Goal: Information Seeking & Learning: Learn about a topic

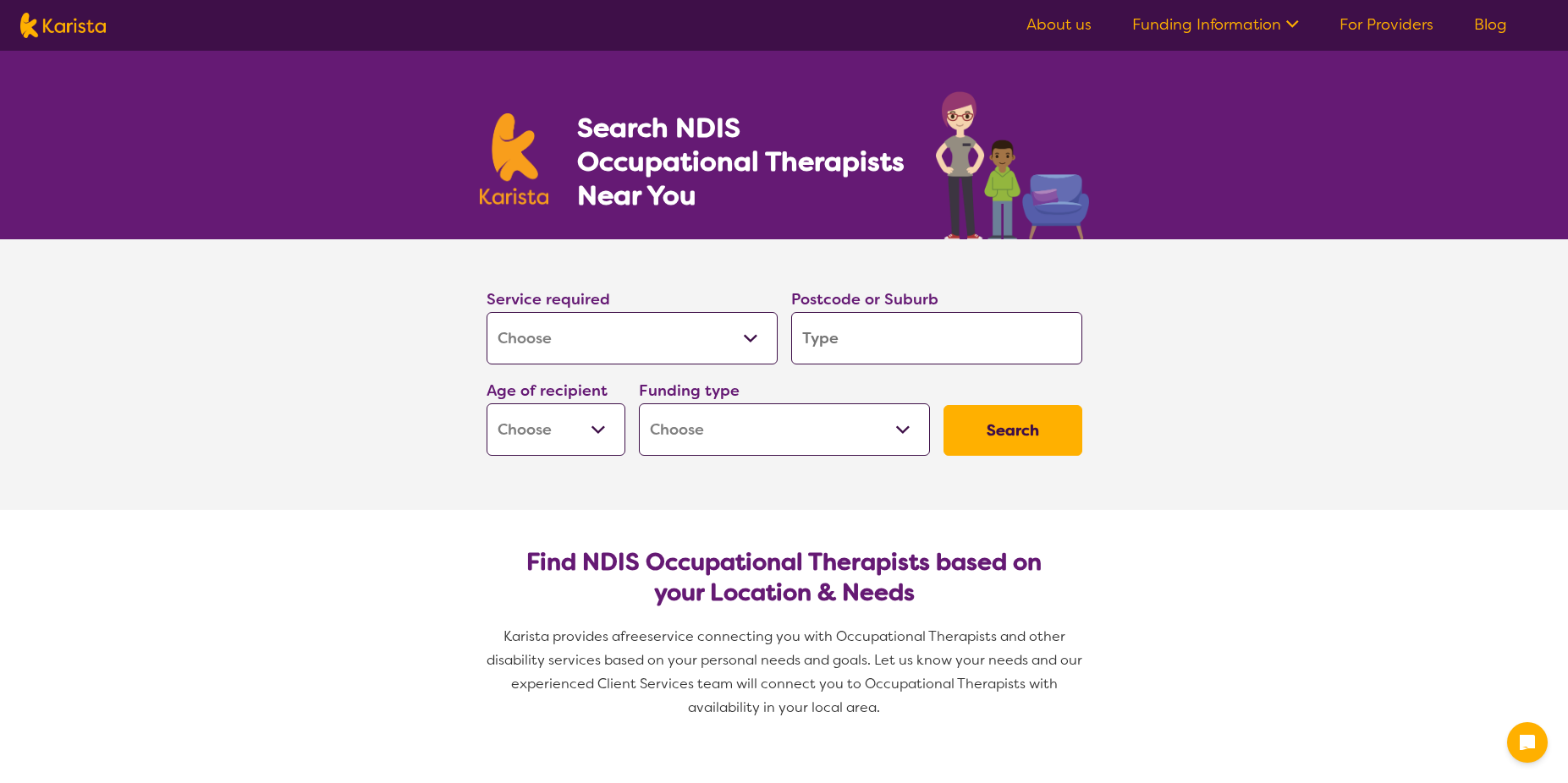
select select "[MEDICAL_DATA]"
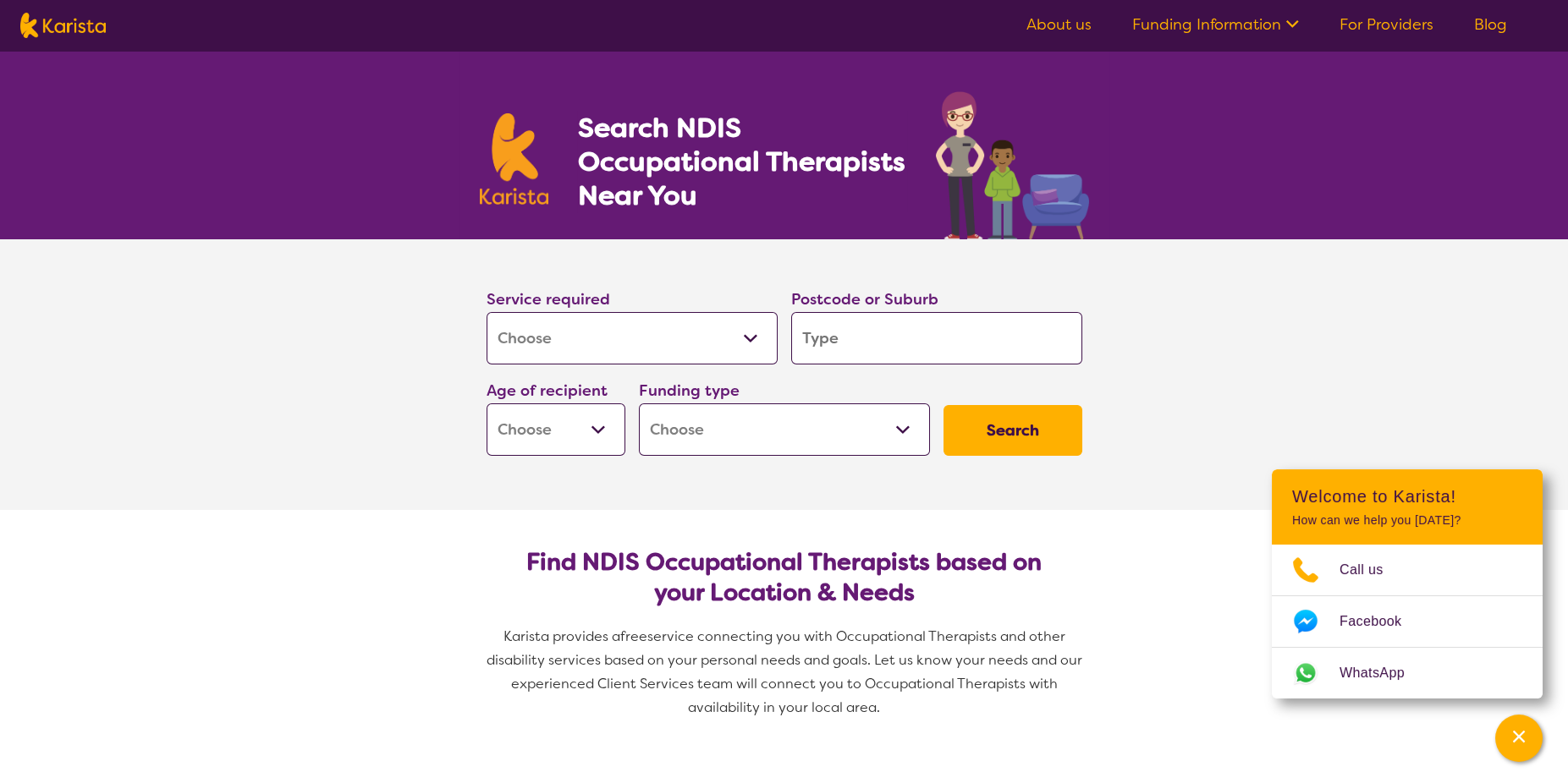
click at [844, 339] on input "search" at bounding box center [936, 338] width 291 height 53
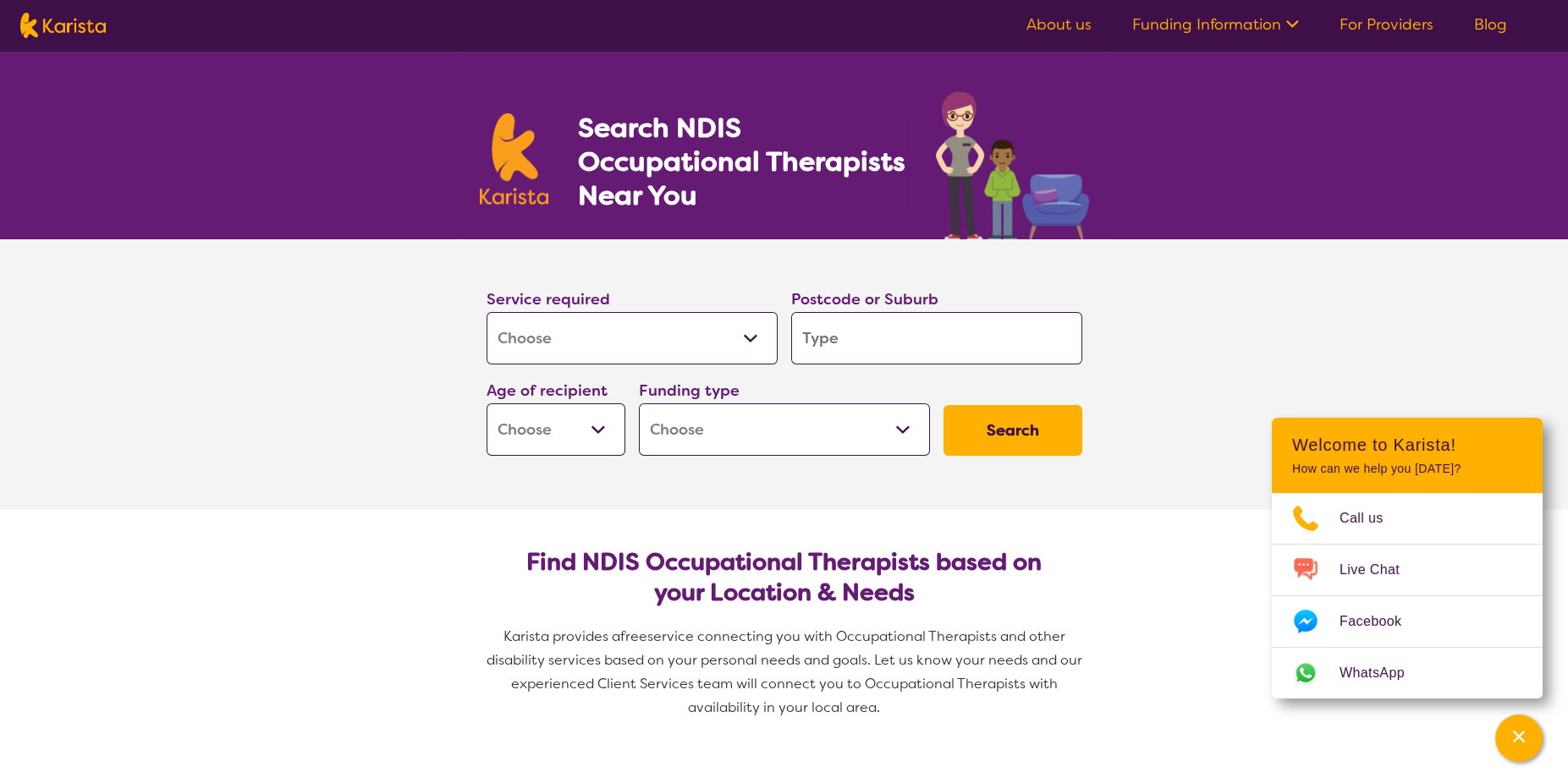
type input "6"
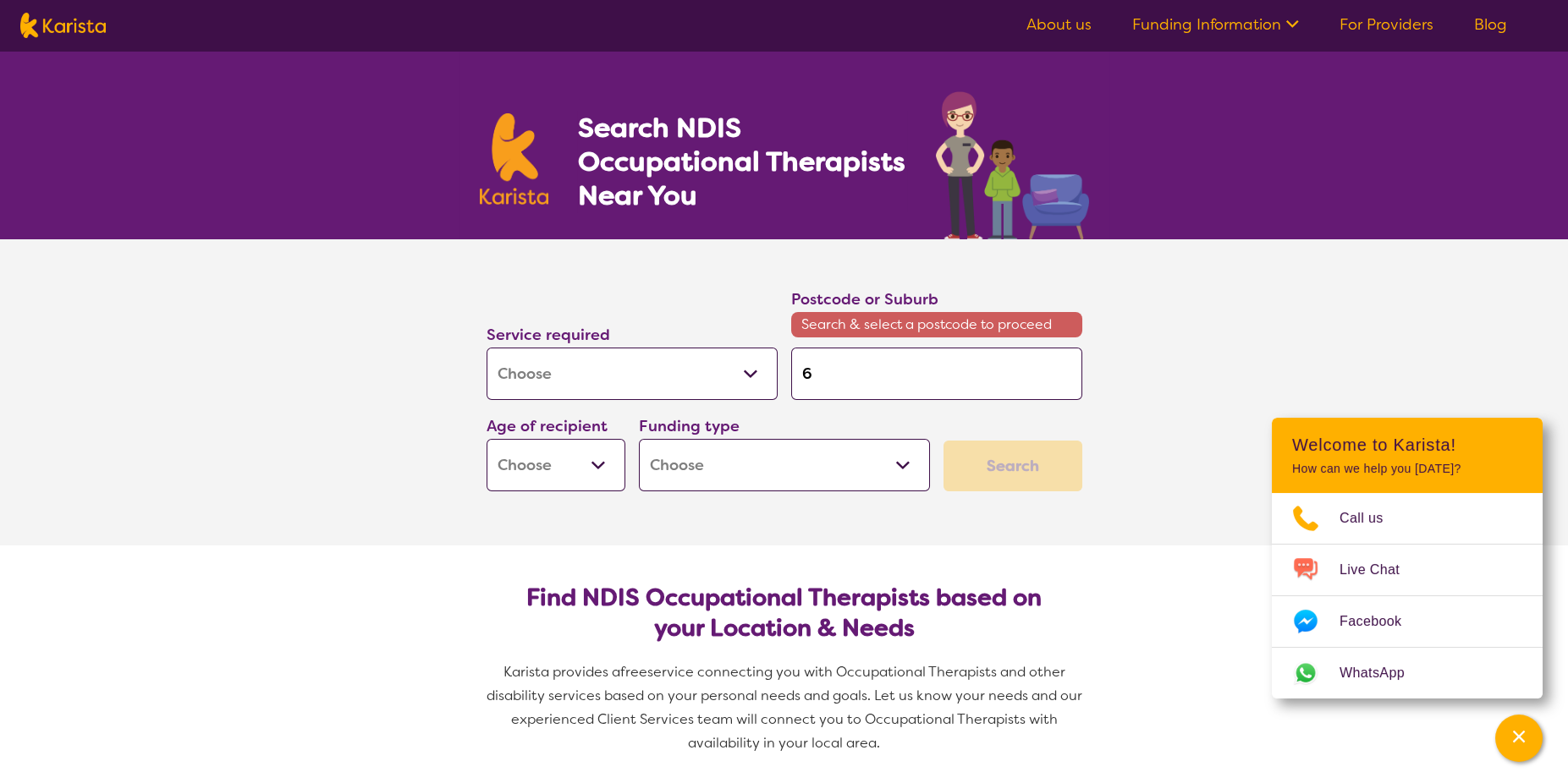
click at [909, 372] on input "6" at bounding box center [936, 374] width 291 height 53
type input "61"
type input "611"
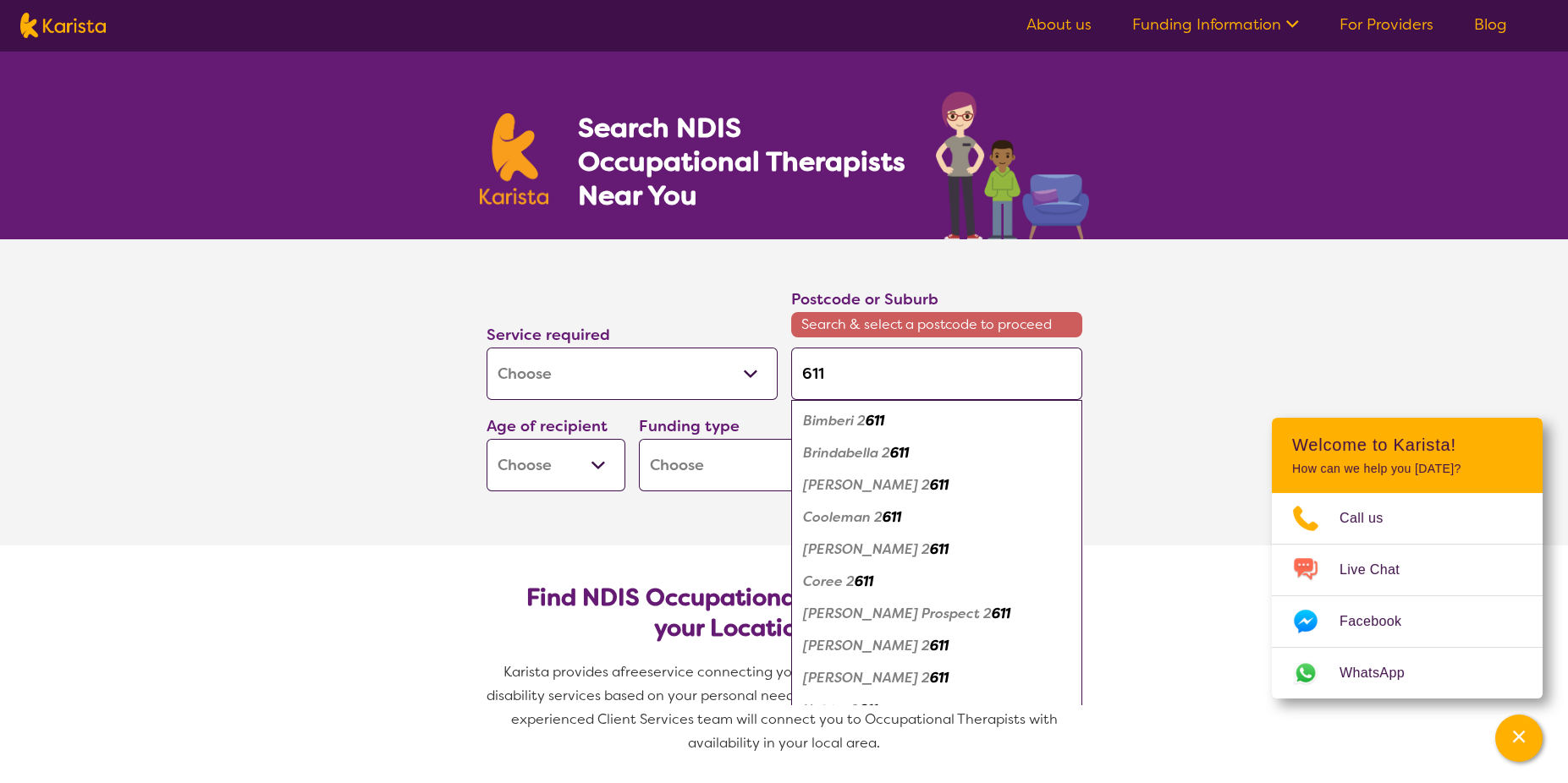
type input "6112"
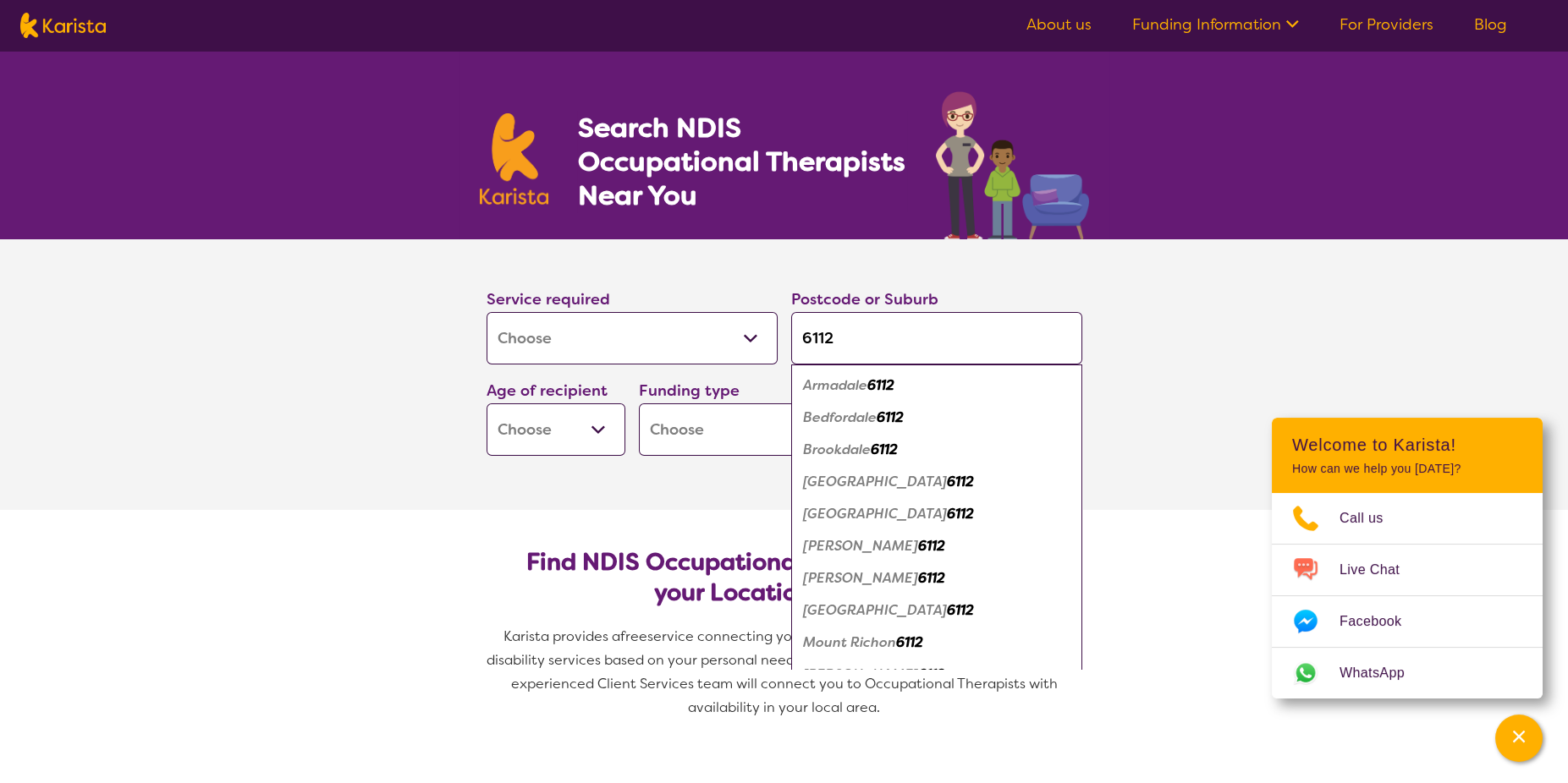
type input "6112"
click at [879, 382] on em "6112" at bounding box center [880, 386] width 27 height 18
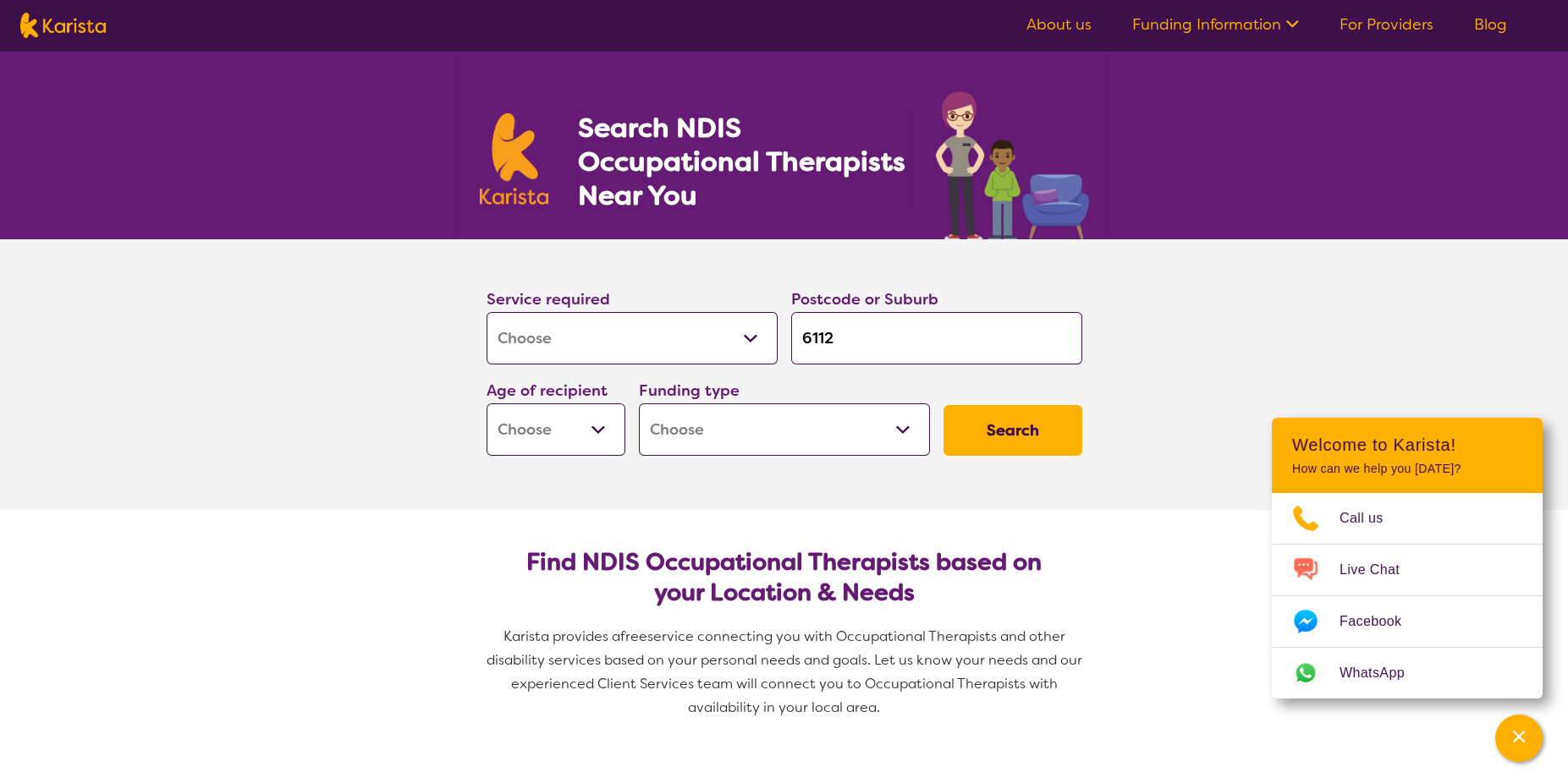
click at [594, 425] on select "Early Childhood - 0 to 9 Child - 10 to 11 Adolescent - 12 to 17 Adult - 18 to 6…" at bounding box center [555, 429] width 138 height 53
select select "EC"
click at [486, 403] on select "Early Childhood - 0 to 9 Child - 10 to 11 Adolescent - 12 to 17 Adult - 18 to 6…" at bounding box center [555, 429] width 138 height 53
select select "EC"
click at [760, 432] on select "Home Care Package (HCP) National Disability Insurance Scheme (NDIS) I don't know" at bounding box center [784, 429] width 291 height 53
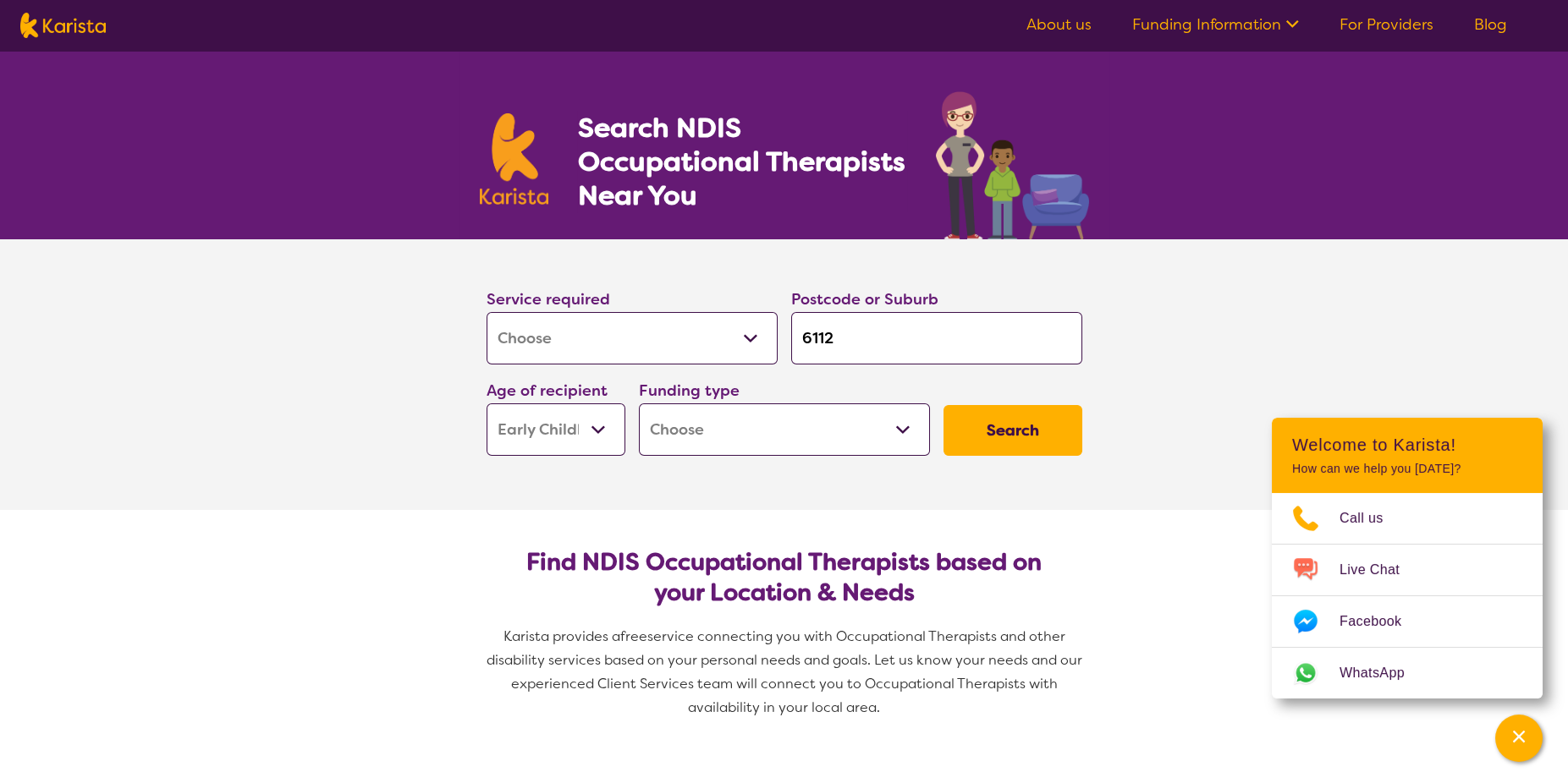
select select "NDIS"
click at [639, 403] on select "Home Care Package (HCP) National Disability Insurance Scheme (NDIS) I don't know" at bounding box center [784, 429] width 291 height 53
select select "NDIS"
click at [1006, 429] on button "Search" at bounding box center [1012, 430] width 138 height 51
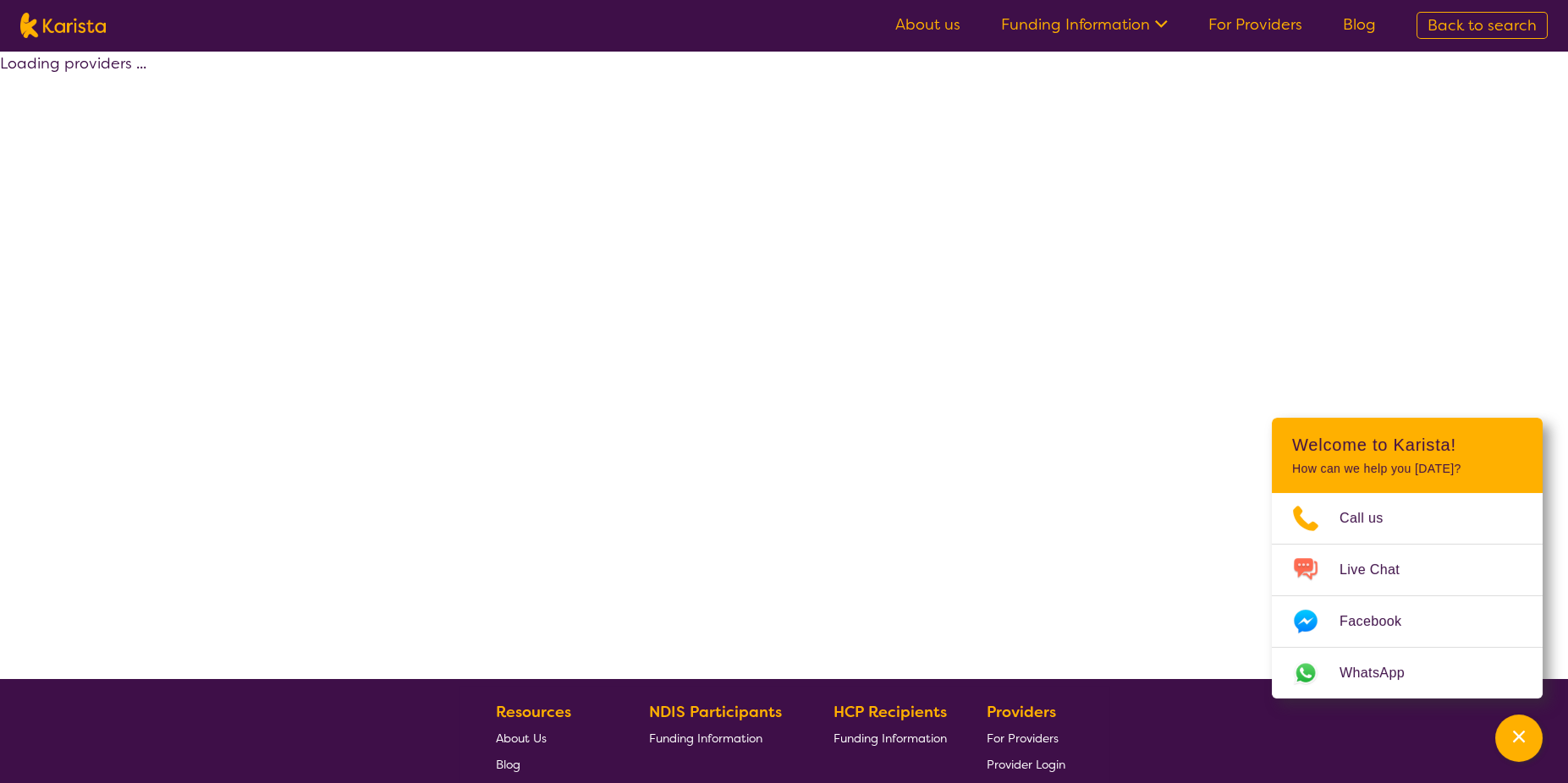
select select "by_score"
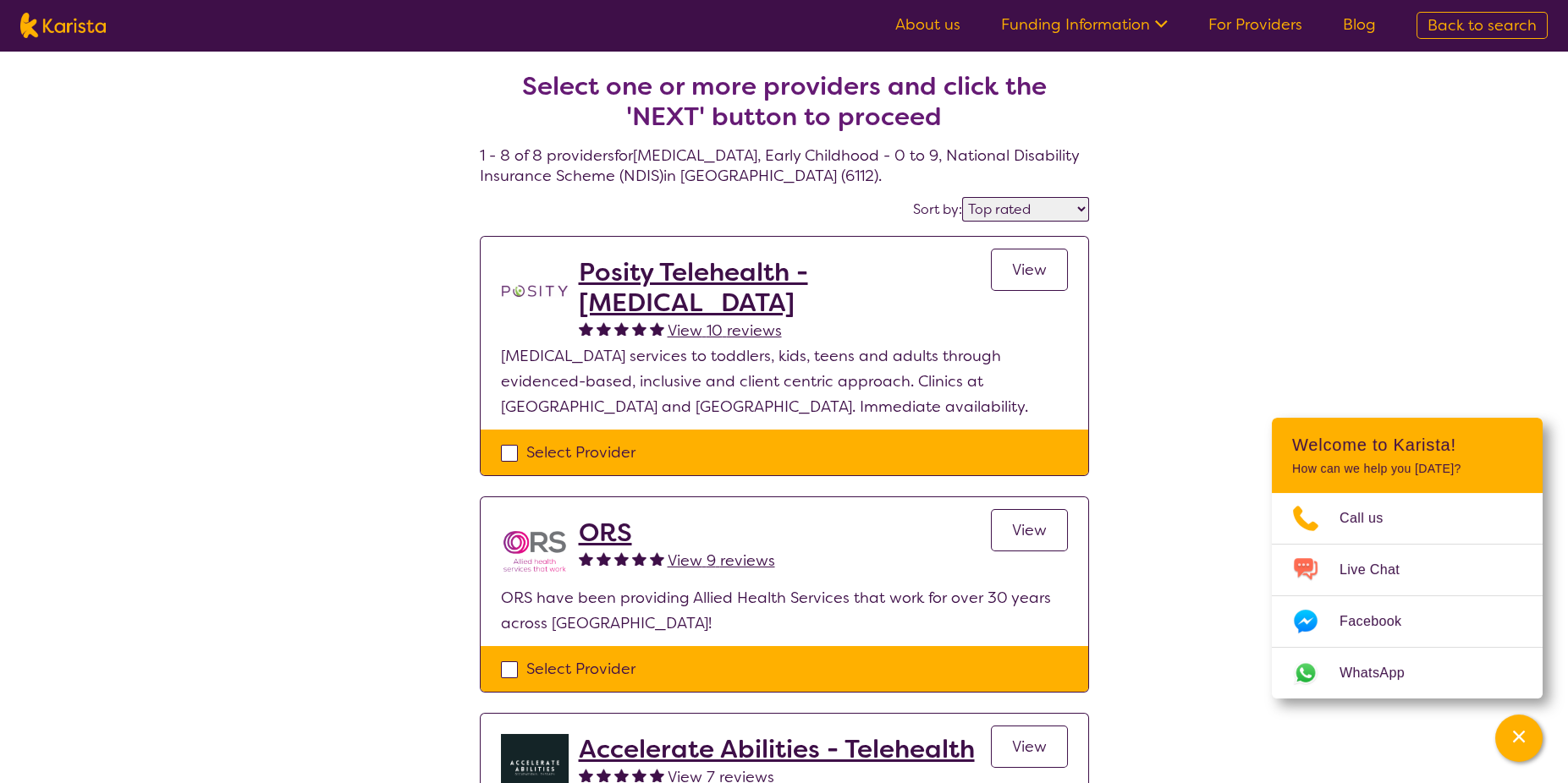
click at [1035, 269] on span "View" at bounding box center [1029, 270] width 35 height 20
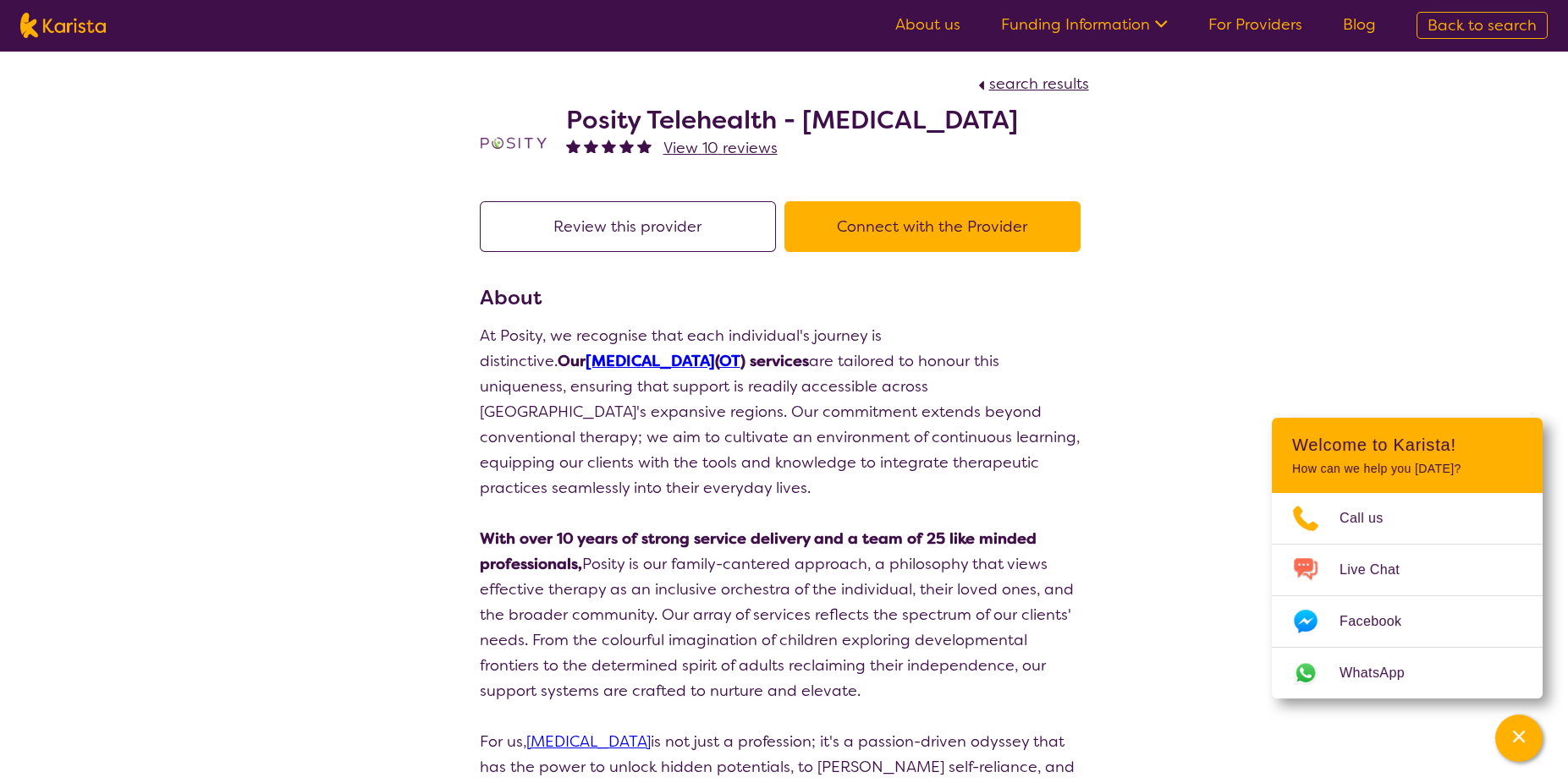
click at [1039, 82] on span "search results" at bounding box center [1039, 84] width 100 height 20
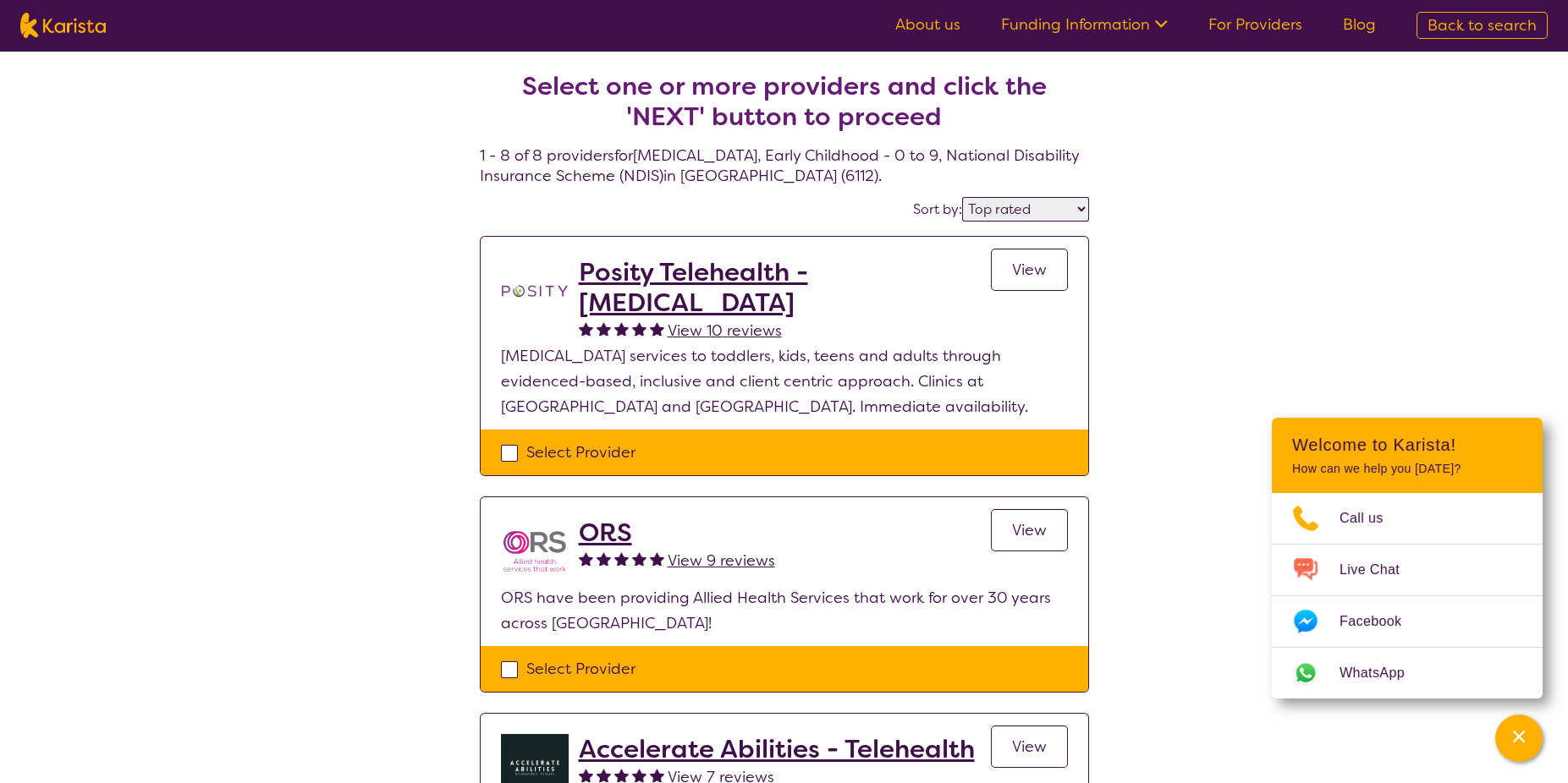
click at [1004, 207] on select "Highly reviewed Top rated" at bounding box center [1025, 209] width 127 height 25
select select "highly_reviewed"
click at [963, 197] on select "Highly reviewed Top rated" at bounding box center [1025, 209] width 127 height 25
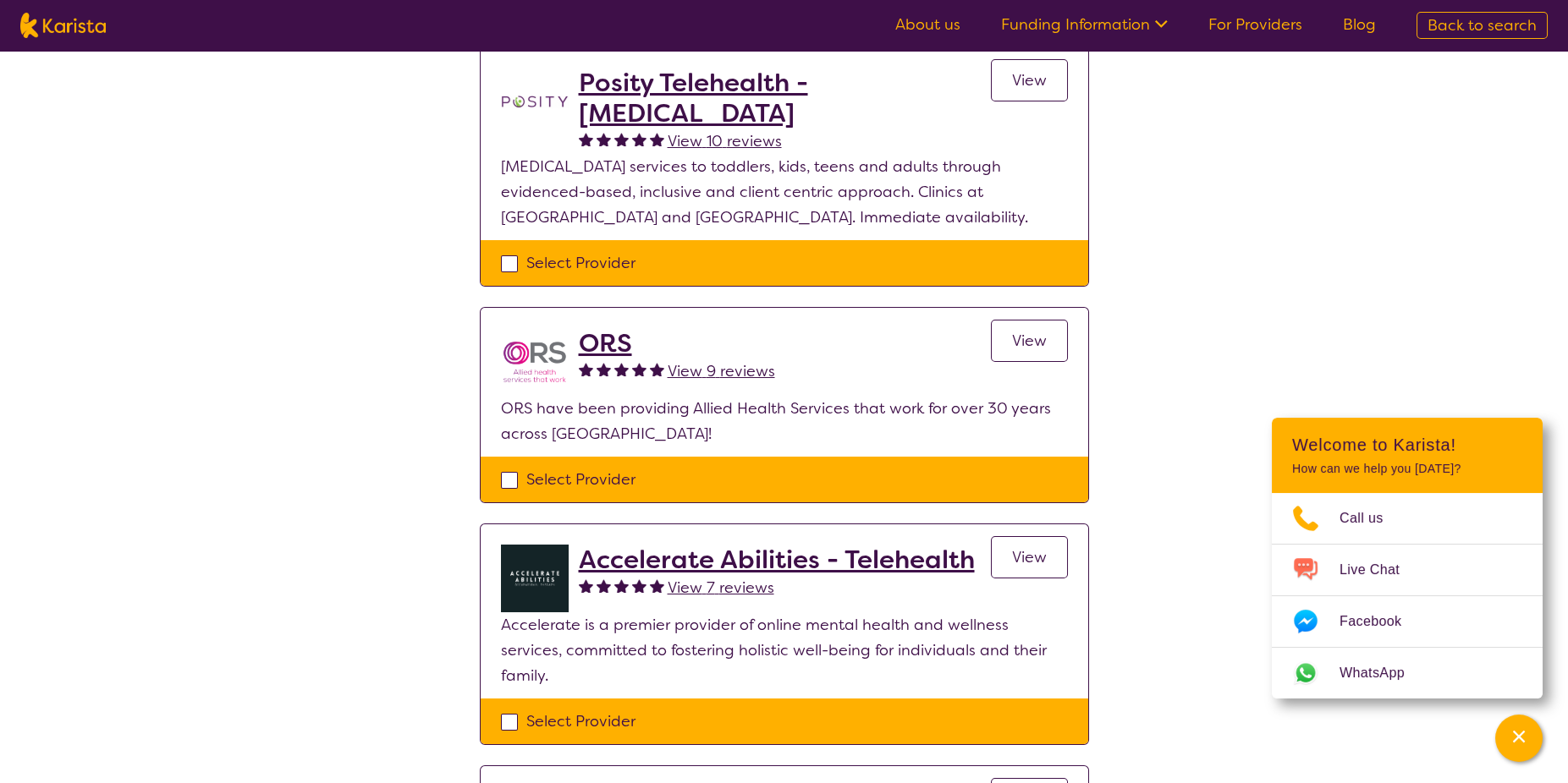
scroll to position [254, 0]
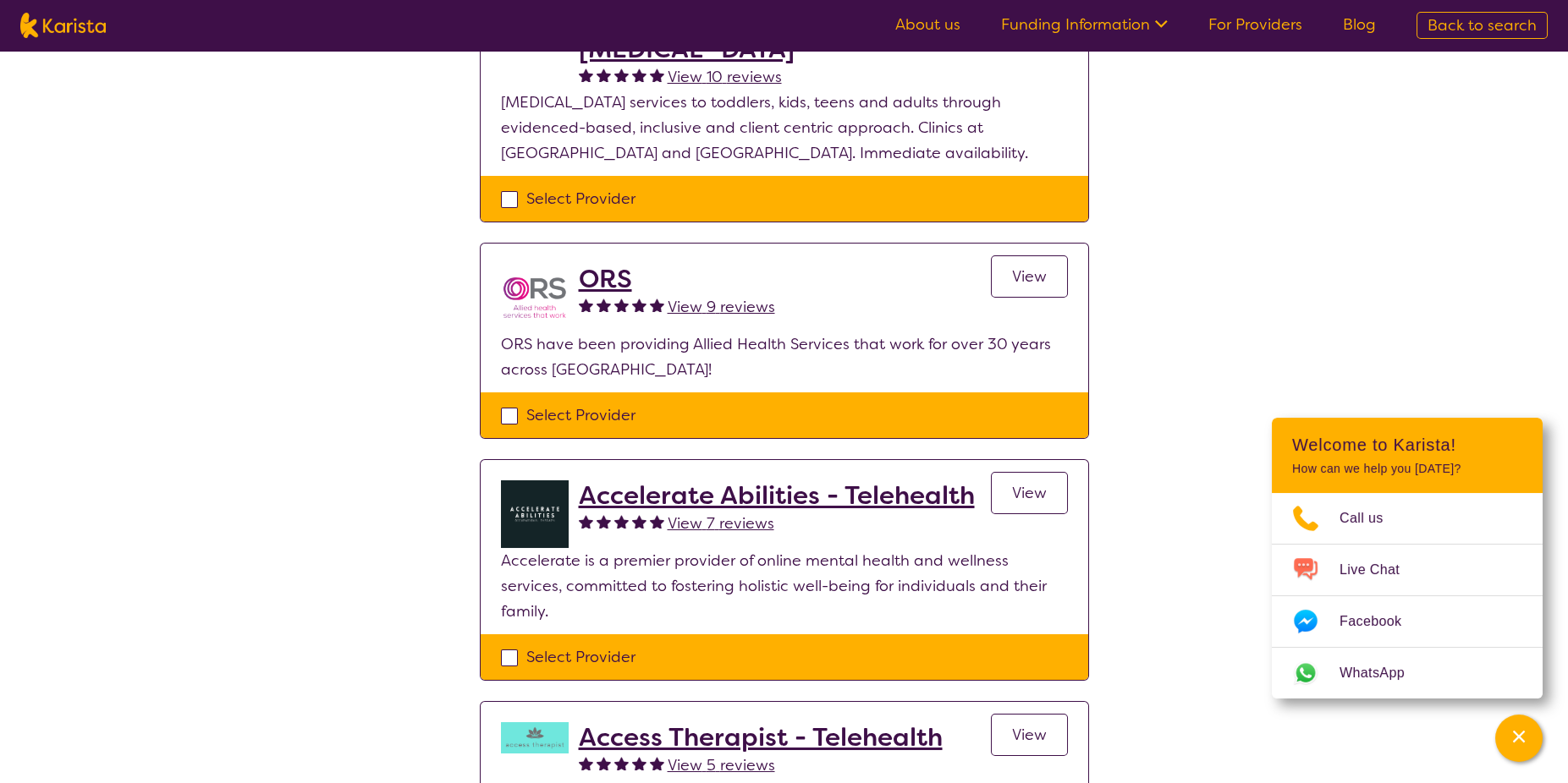
click at [1030, 268] on span "View" at bounding box center [1029, 277] width 35 height 20
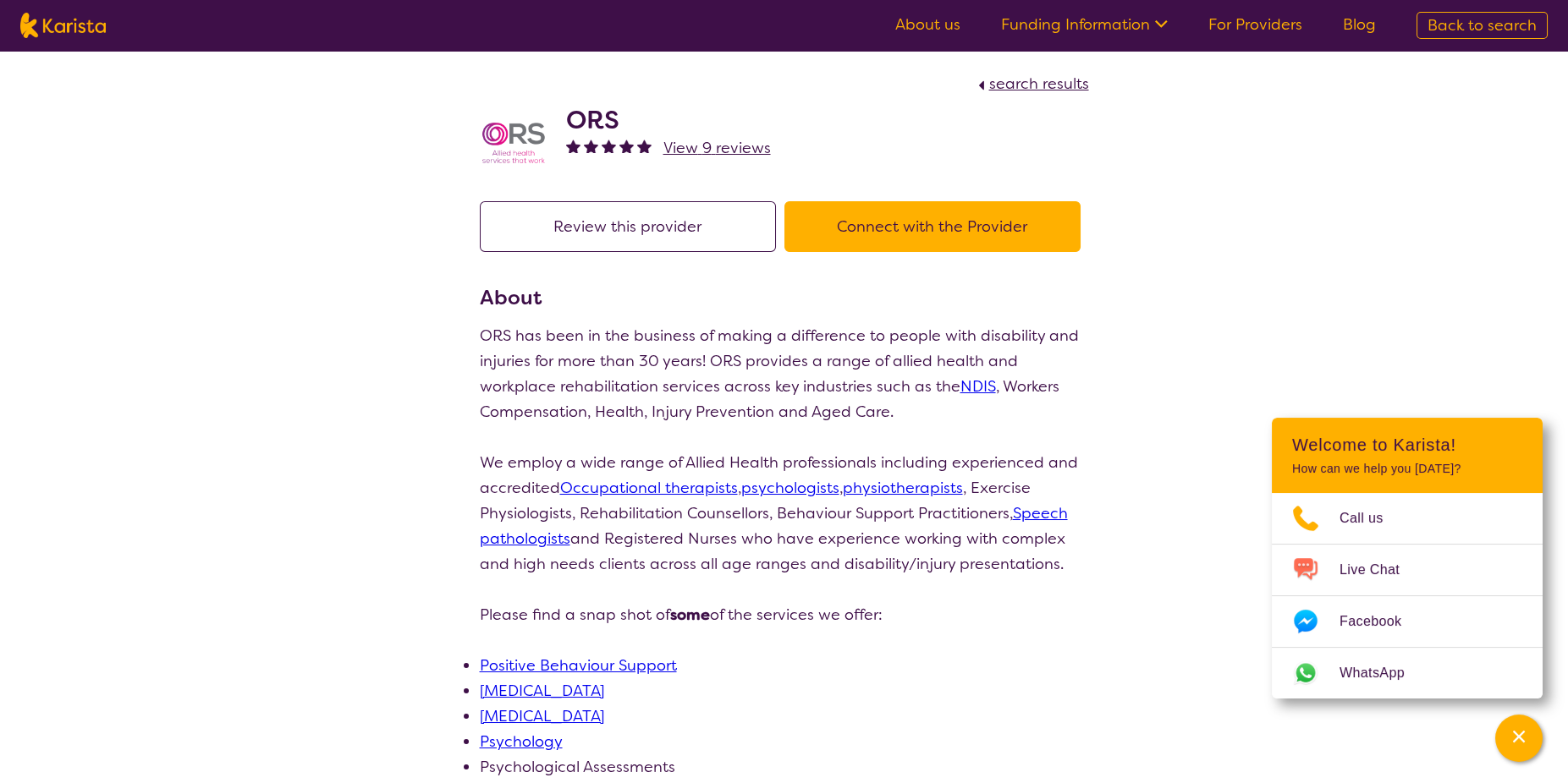
click at [877, 233] on button "Connect with the Provider" at bounding box center [931, 226] width 296 height 51
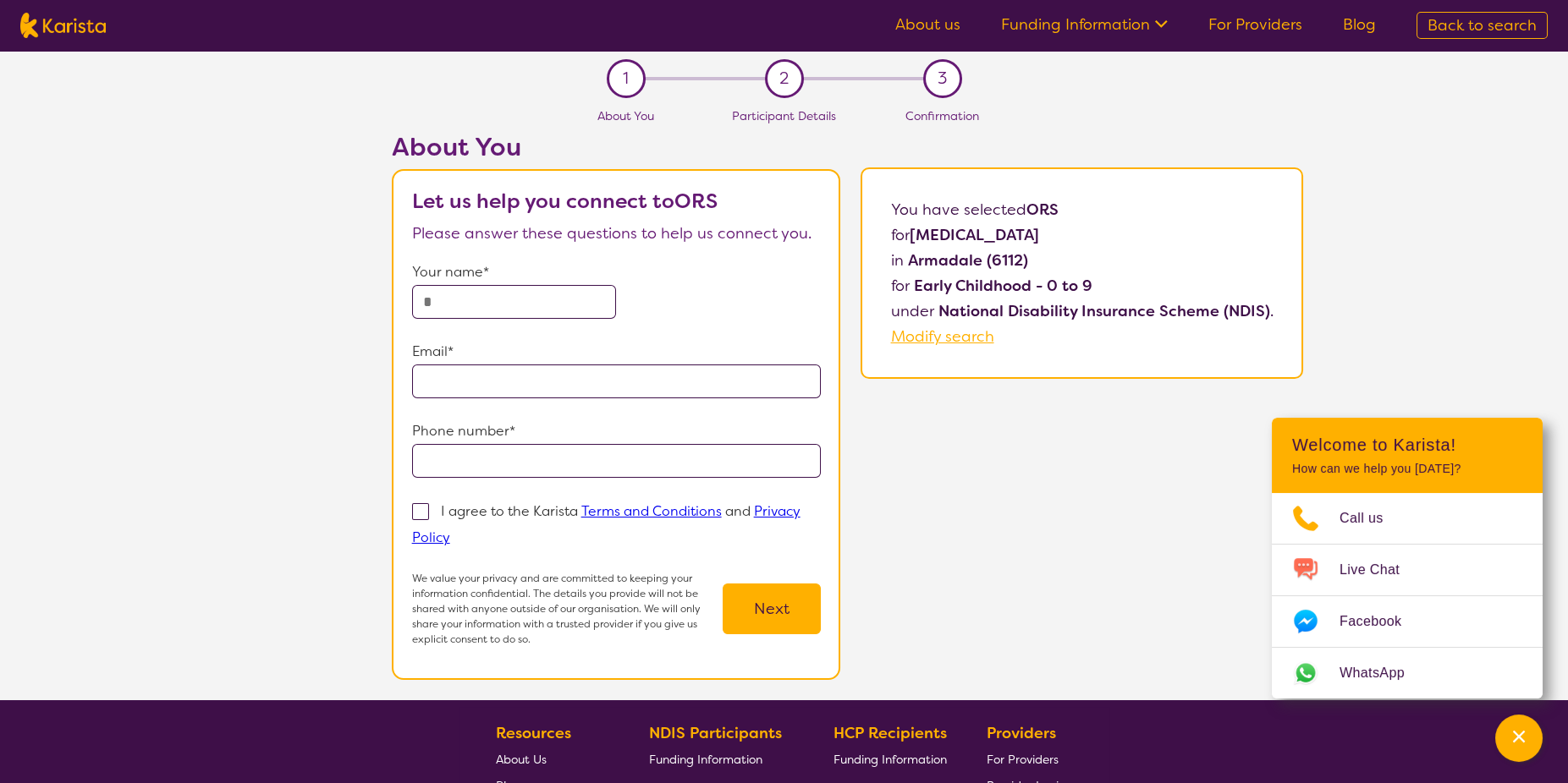
click at [1164, 23] on icon at bounding box center [1159, 23] width 18 height 18
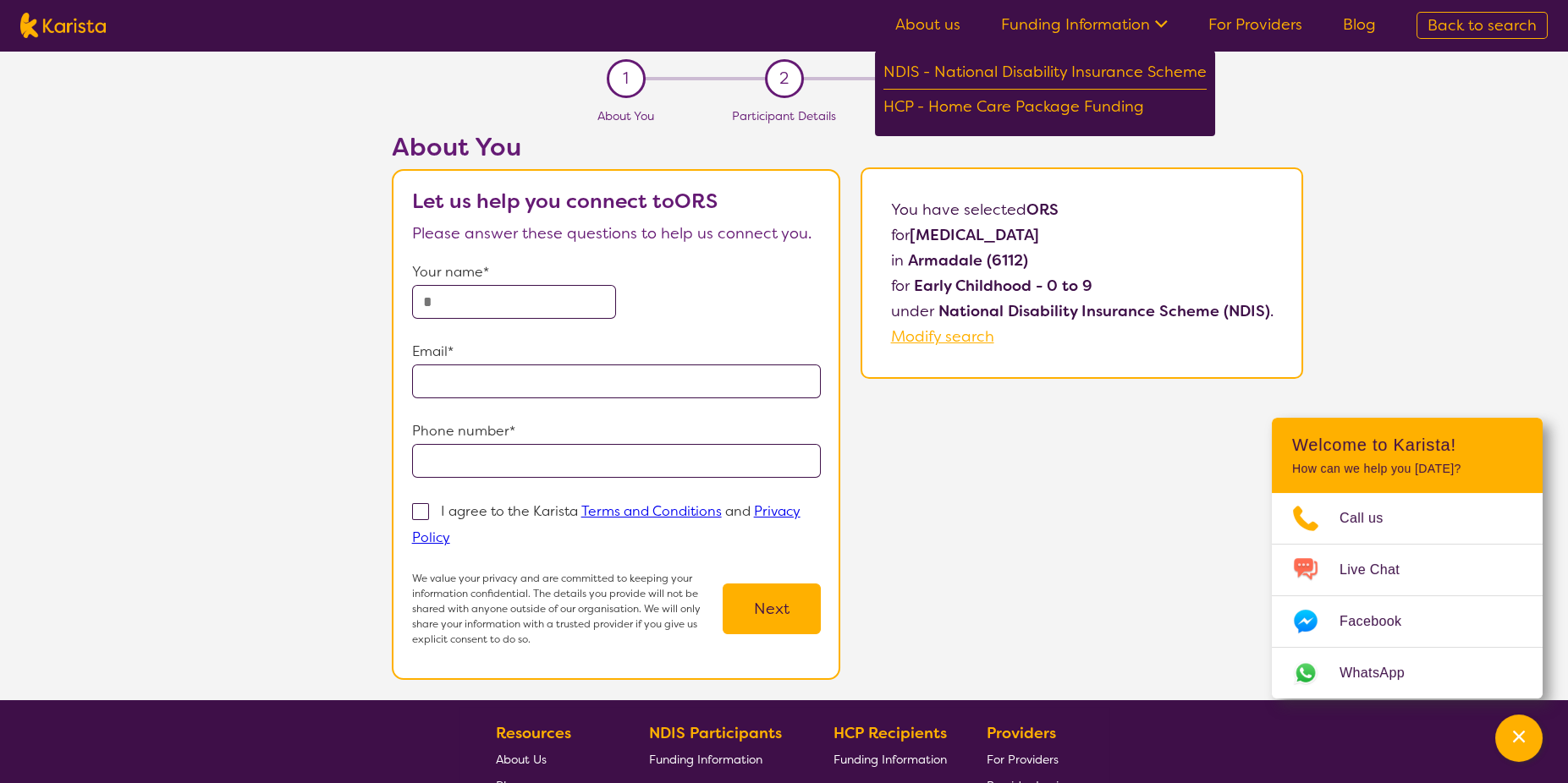
click at [1269, 99] on section "1 About You 2 Participant Details 3 Confirmation About You Let us help you conn…" at bounding box center [784, 376] width 1568 height 650
click at [948, 20] on link "About us" at bounding box center [927, 24] width 65 height 20
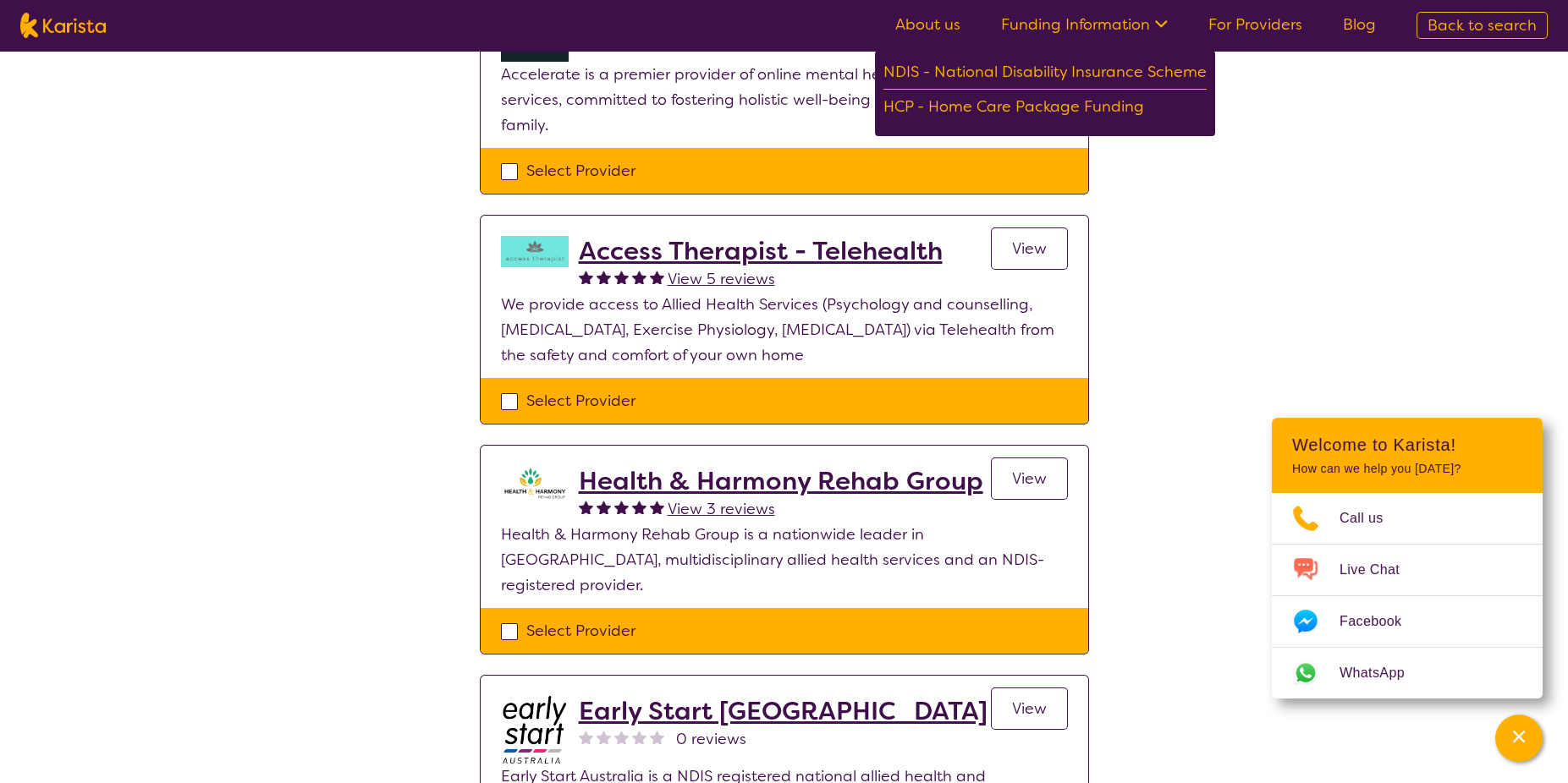
scroll to position [761, 0]
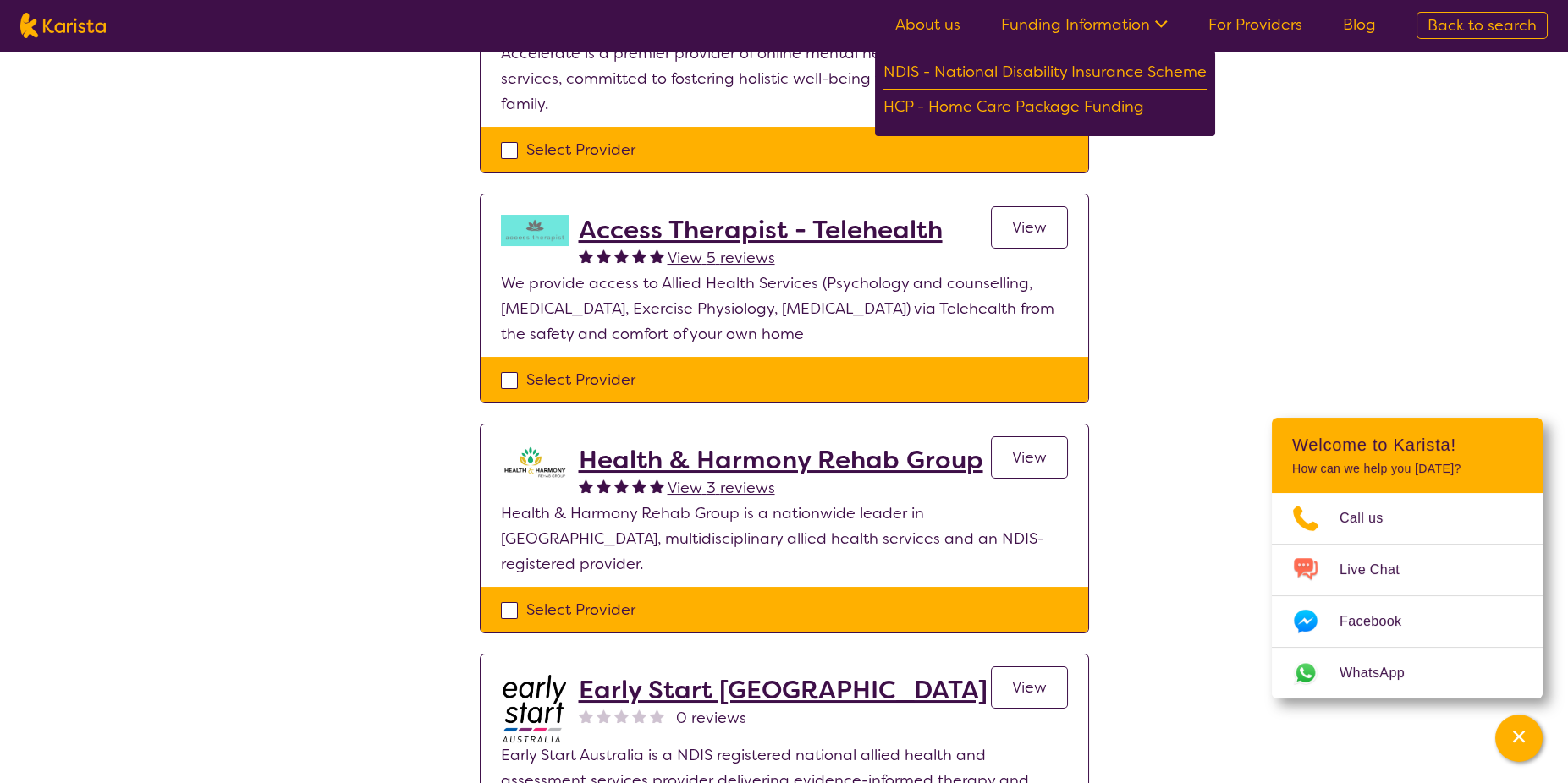
click at [800, 445] on h2 "Health & Harmony Rehab Group" at bounding box center [781, 460] width 404 height 31
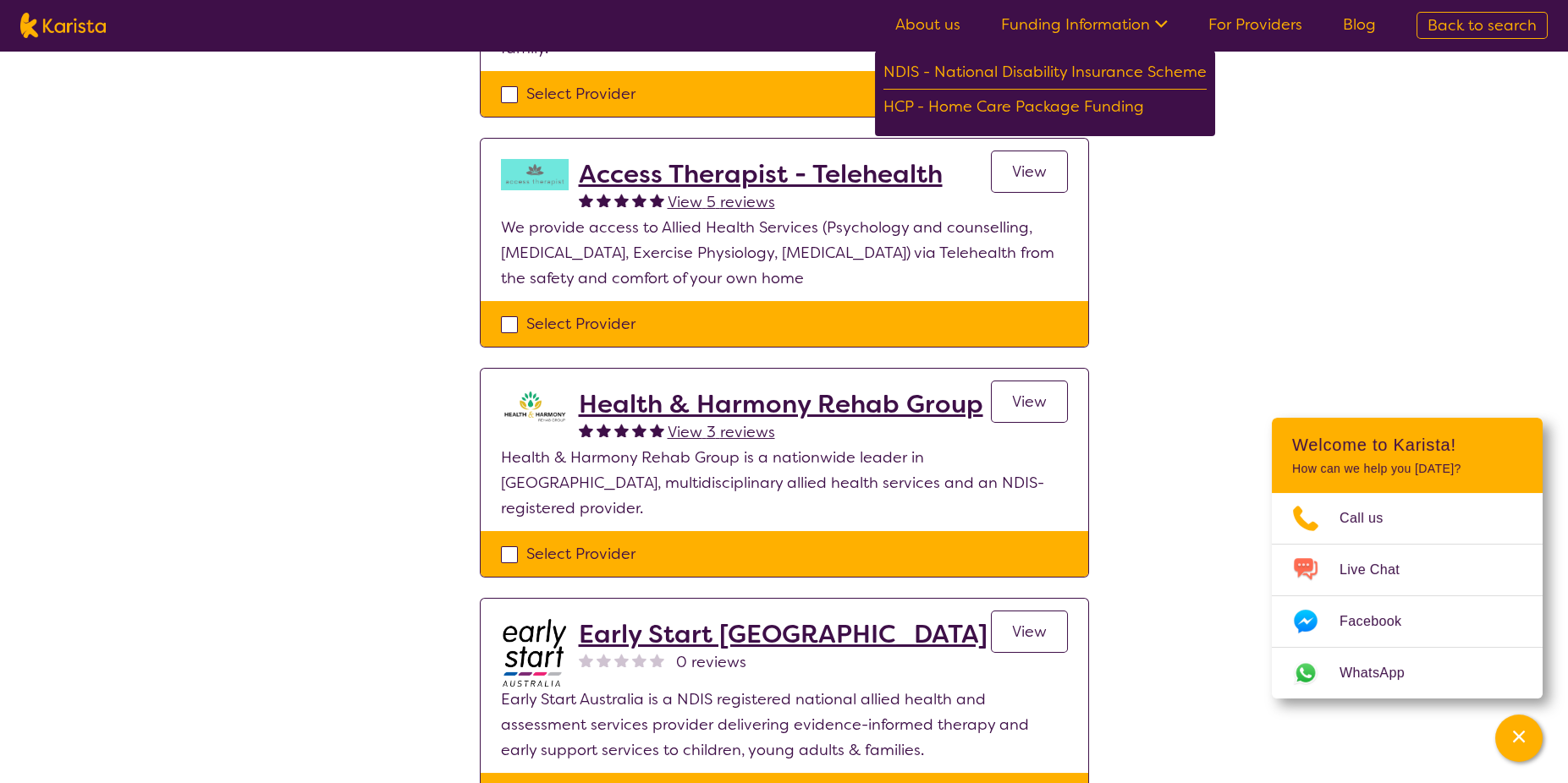
scroll to position [846, 0]
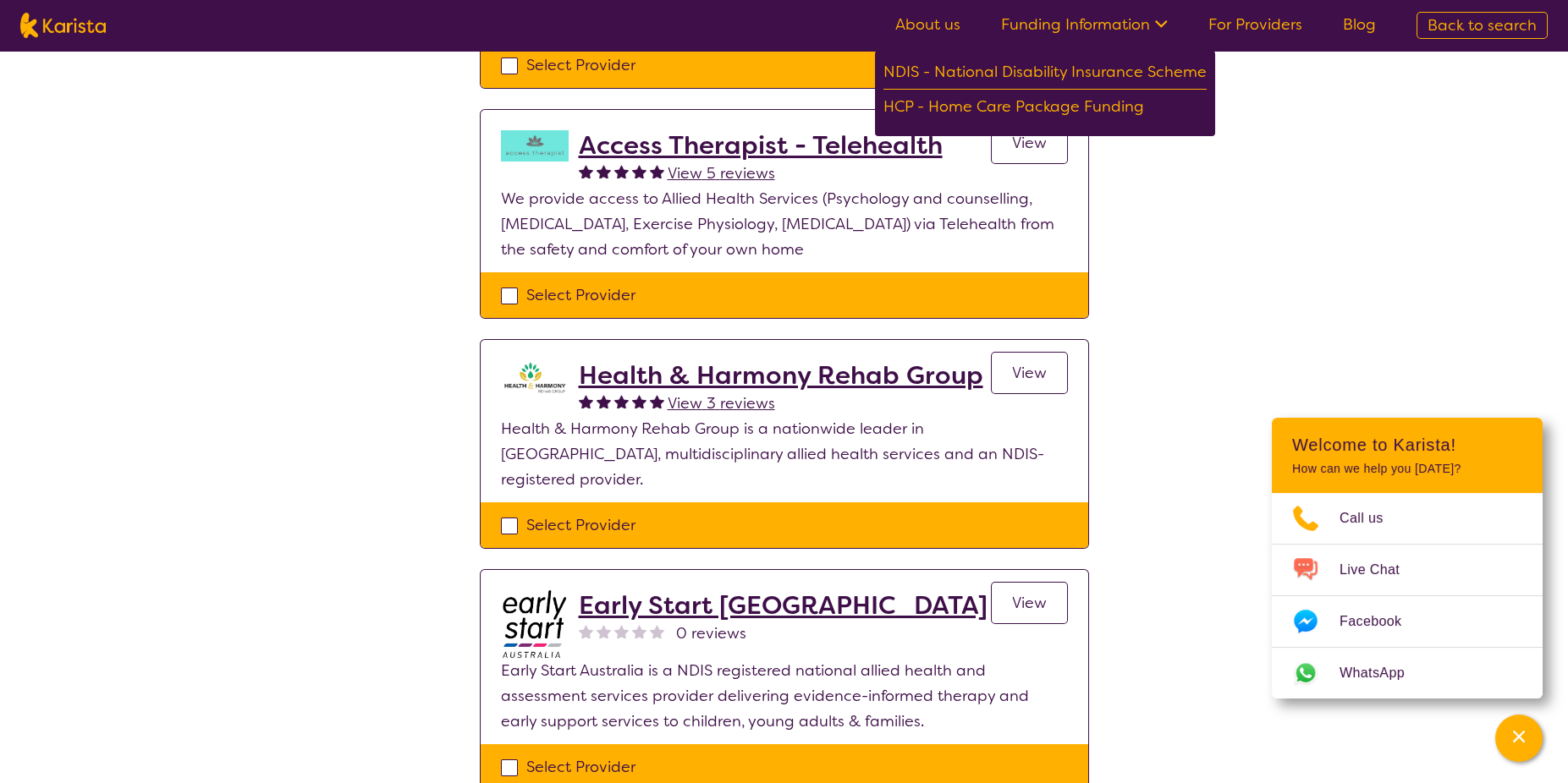
click at [776, 591] on h2 "Early Start [GEOGRAPHIC_DATA]" at bounding box center [783, 606] width 408 height 31
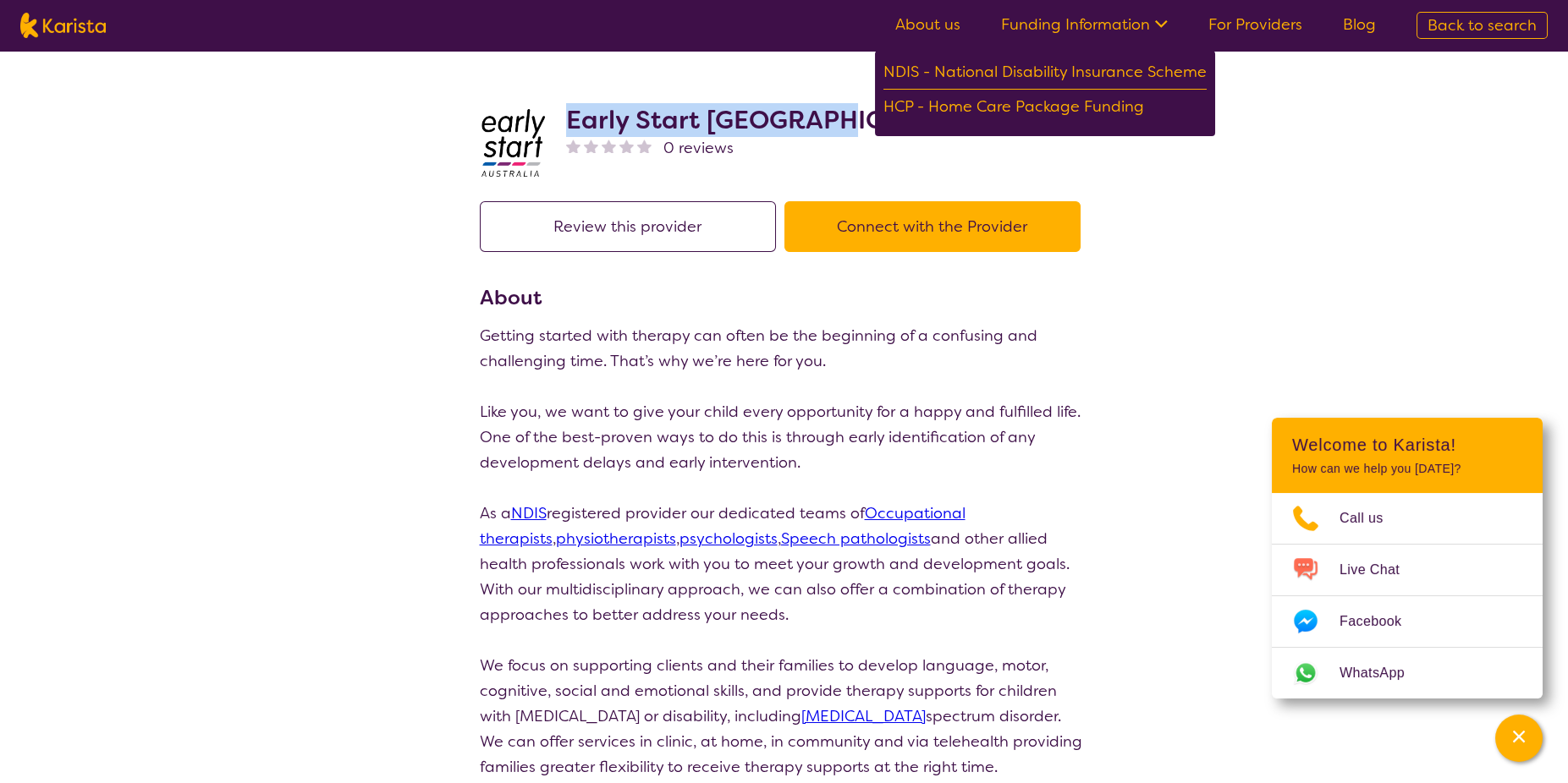
drag, startPoint x: 570, startPoint y: 118, endPoint x: 816, endPoint y: 132, distance: 246.4
click at [816, 132] on div "Early Start Australia 0 reviews" at bounding box center [784, 138] width 609 height 85
drag, startPoint x: 816, startPoint y: 132, endPoint x: 773, endPoint y: 121, distance: 44.4
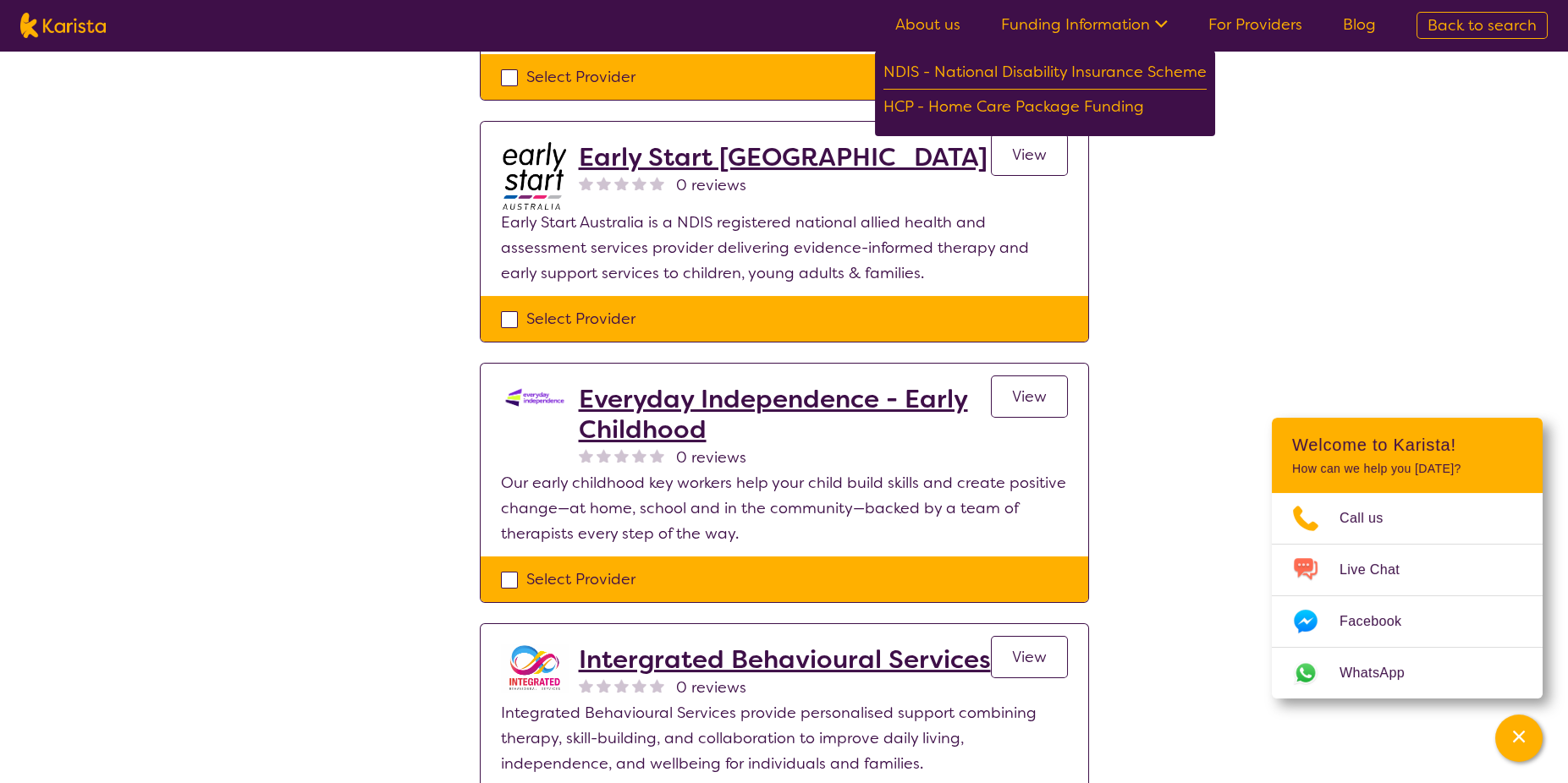
scroll to position [1323, 0]
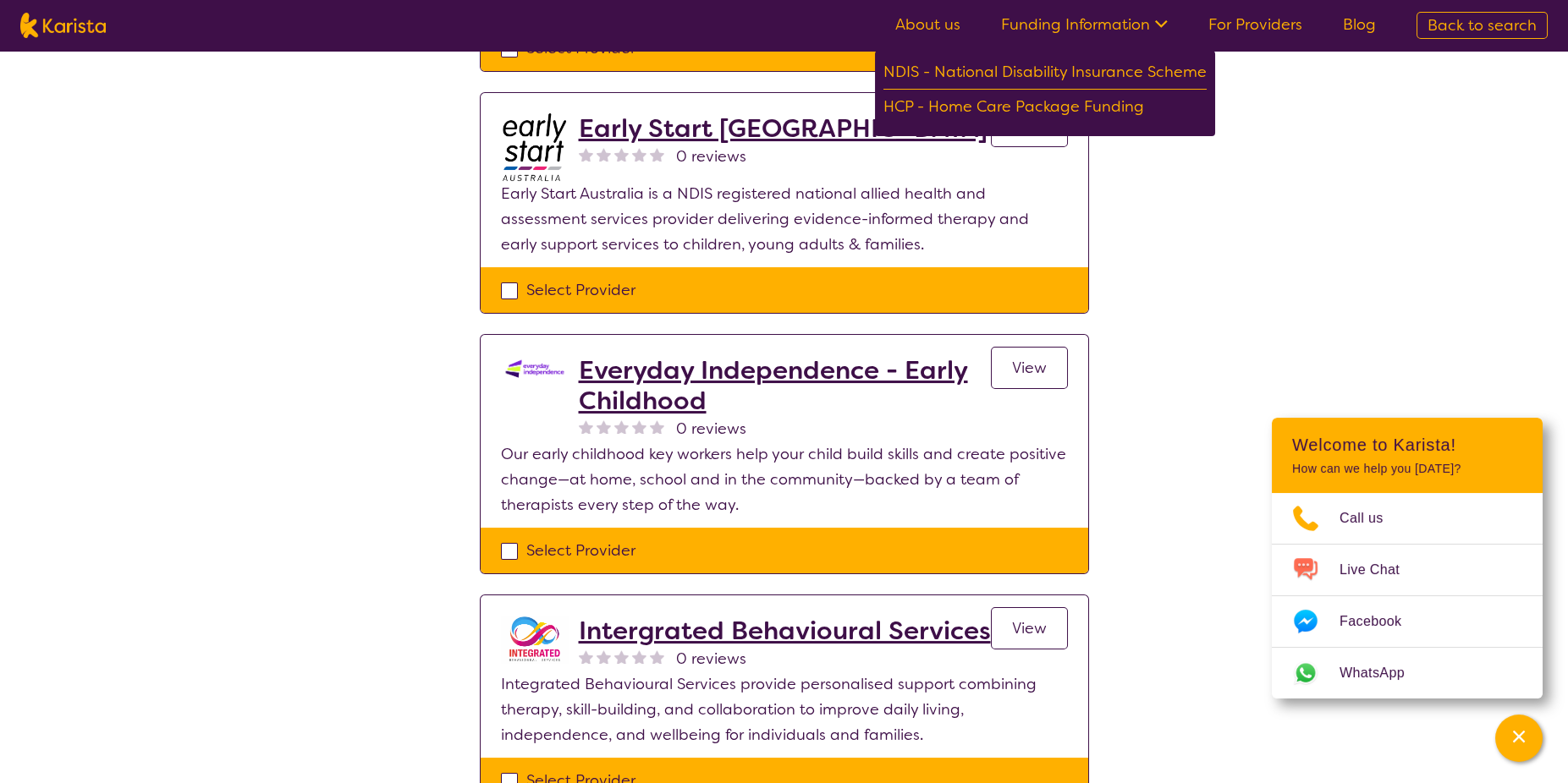
click at [685, 356] on h2 "Everyday Independence - Early Childhood" at bounding box center [785, 386] width 412 height 61
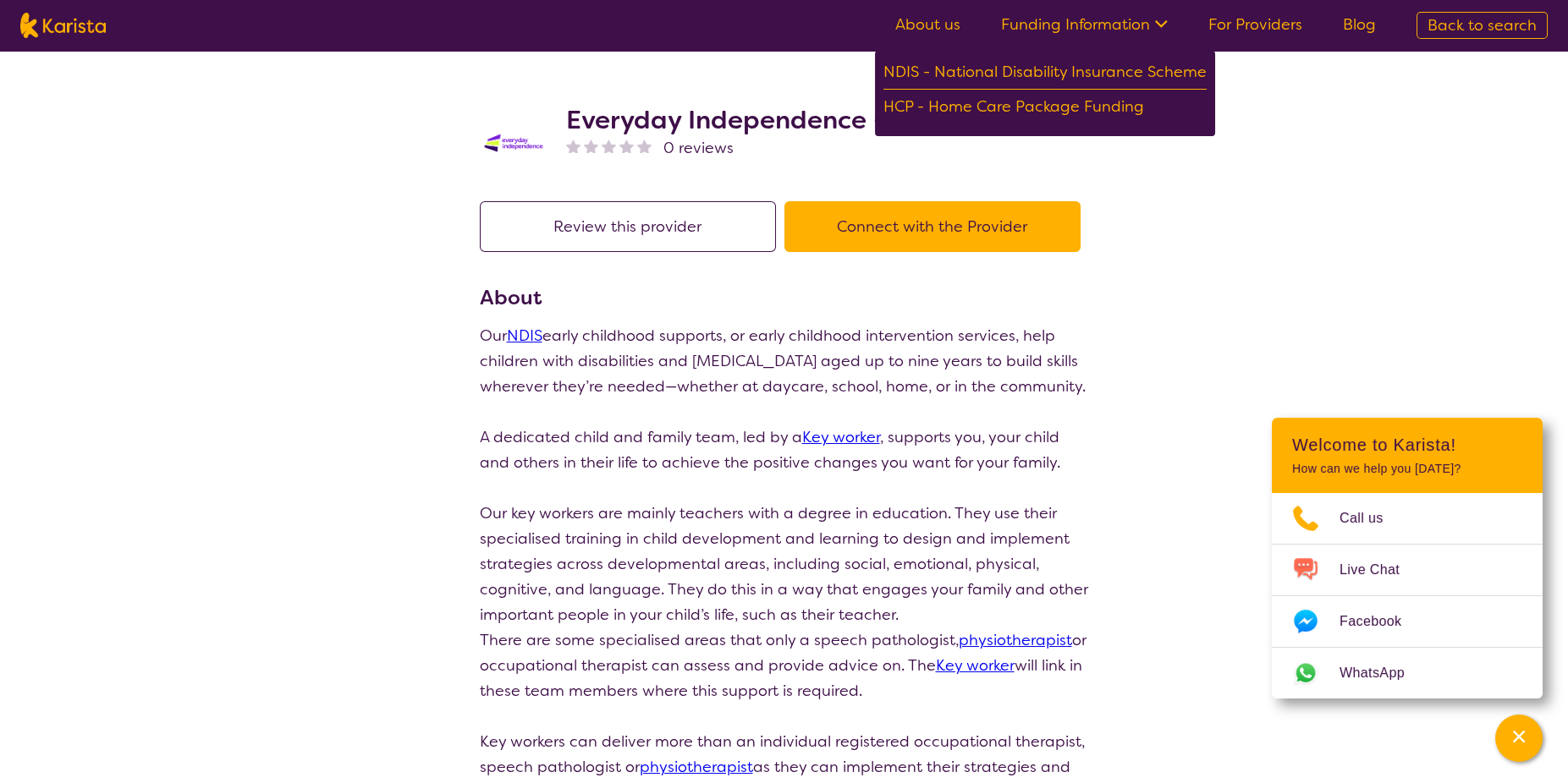
click at [1243, 248] on div "search results Everyday Independence - Early Childhood 0 reviews Review this pr…" at bounding box center [784, 587] width 1568 height 1073
click at [1245, 123] on div "search results Everyday Independence - Early Childhood 0 reviews Review this pr…" at bounding box center [784, 587] width 1568 height 1073
click at [1160, 20] on icon at bounding box center [1161, 24] width 13 height 8
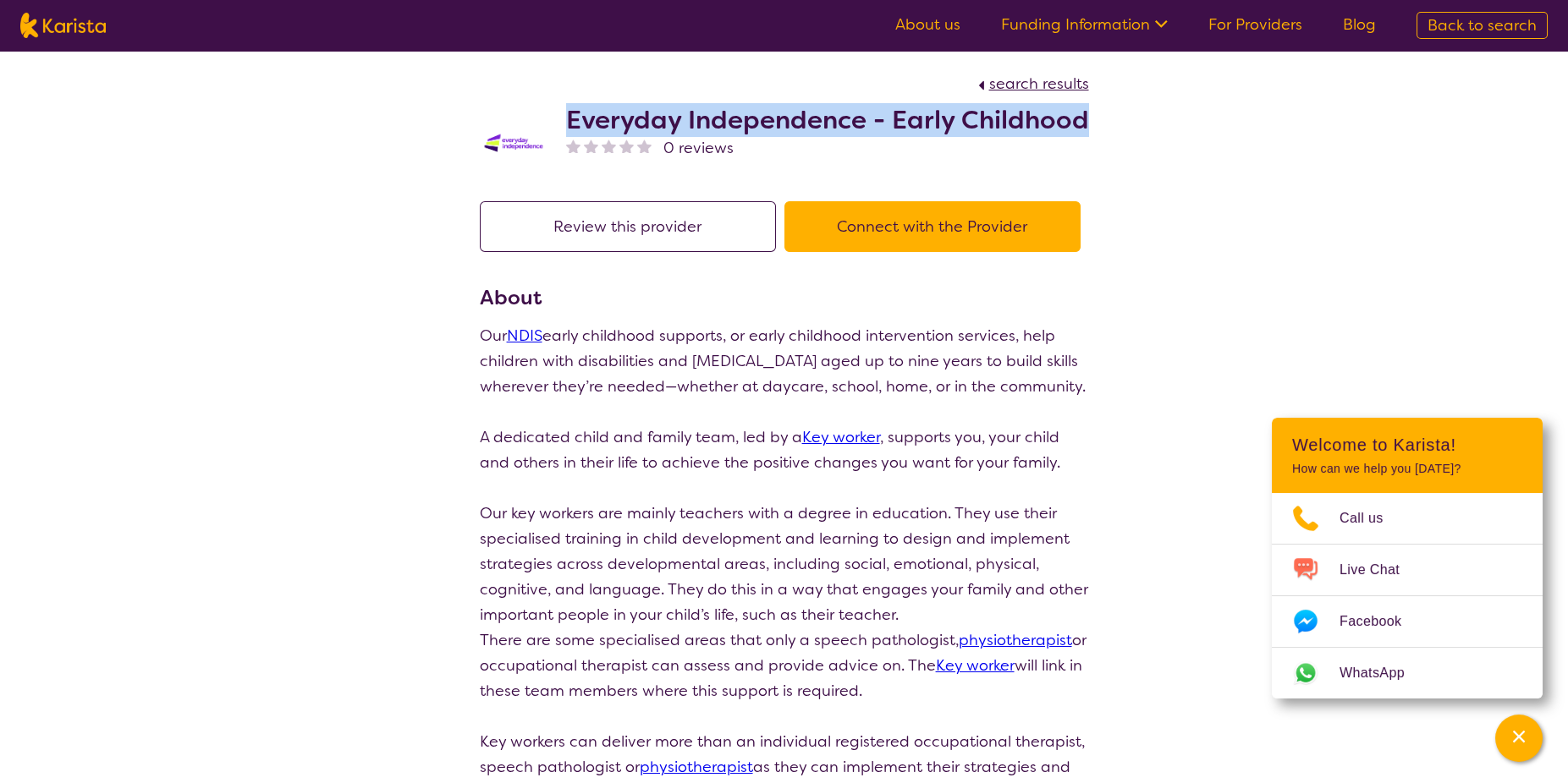
drag, startPoint x: 570, startPoint y: 116, endPoint x: 1097, endPoint y: 131, distance: 527.2
click at [1097, 131] on section "search results Everyday Independence - Early Childhood 0 reviews" at bounding box center [784, 116] width 650 height 130
click at [1006, 78] on span "search results" at bounding box center [1039, 84] width 100 height 20
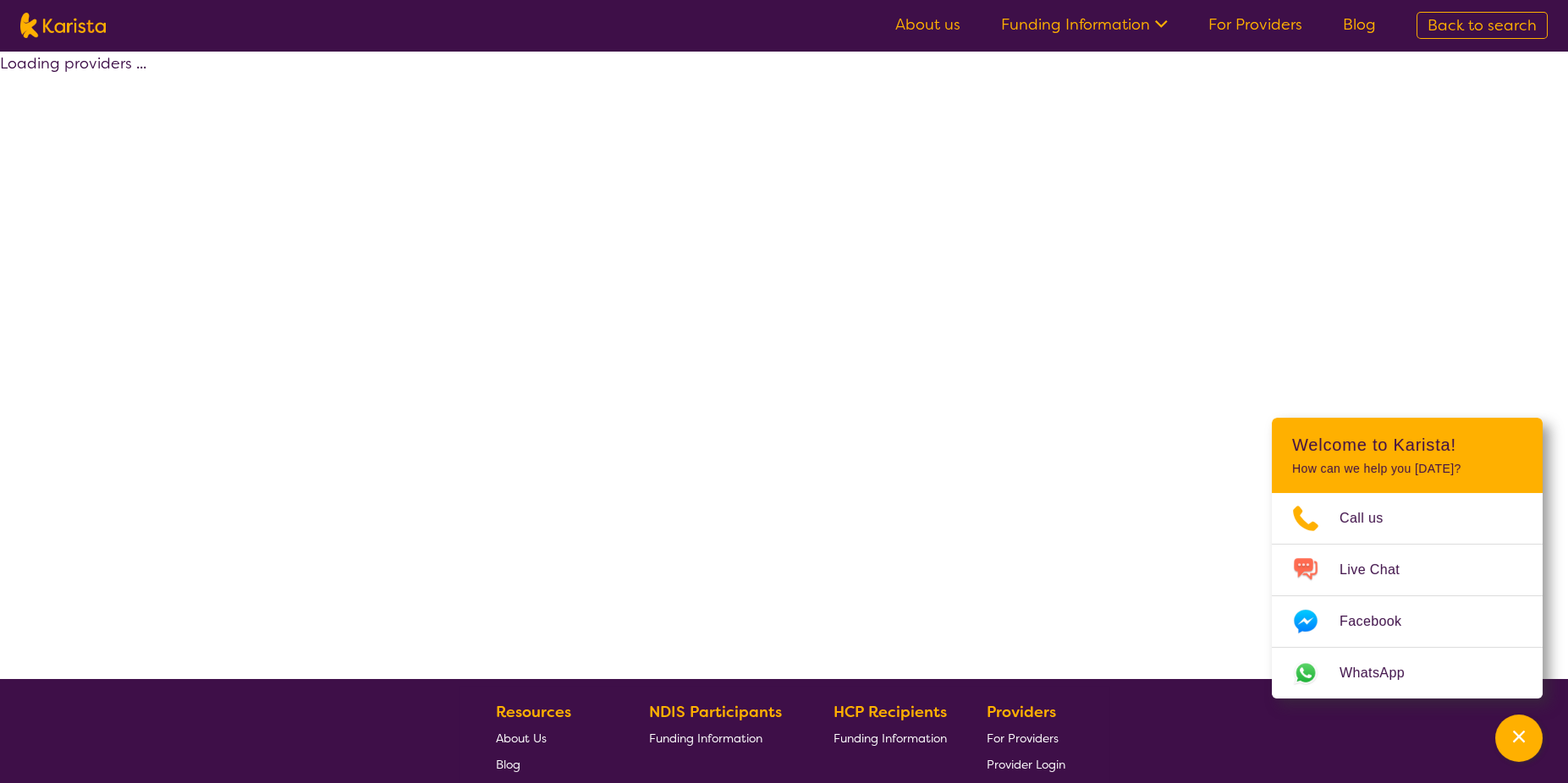
select select "by_score"
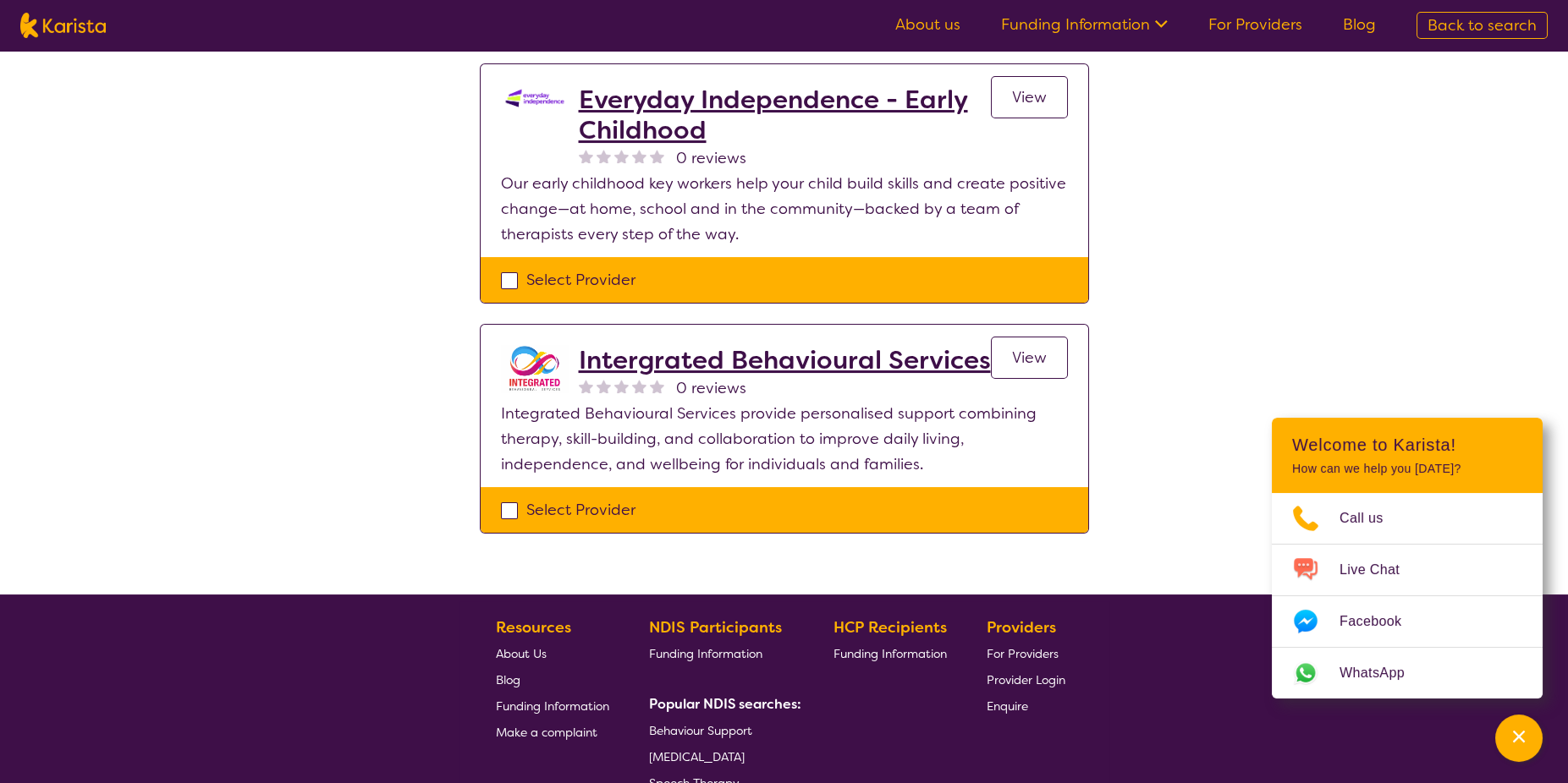
scroll to position [1608, 0]
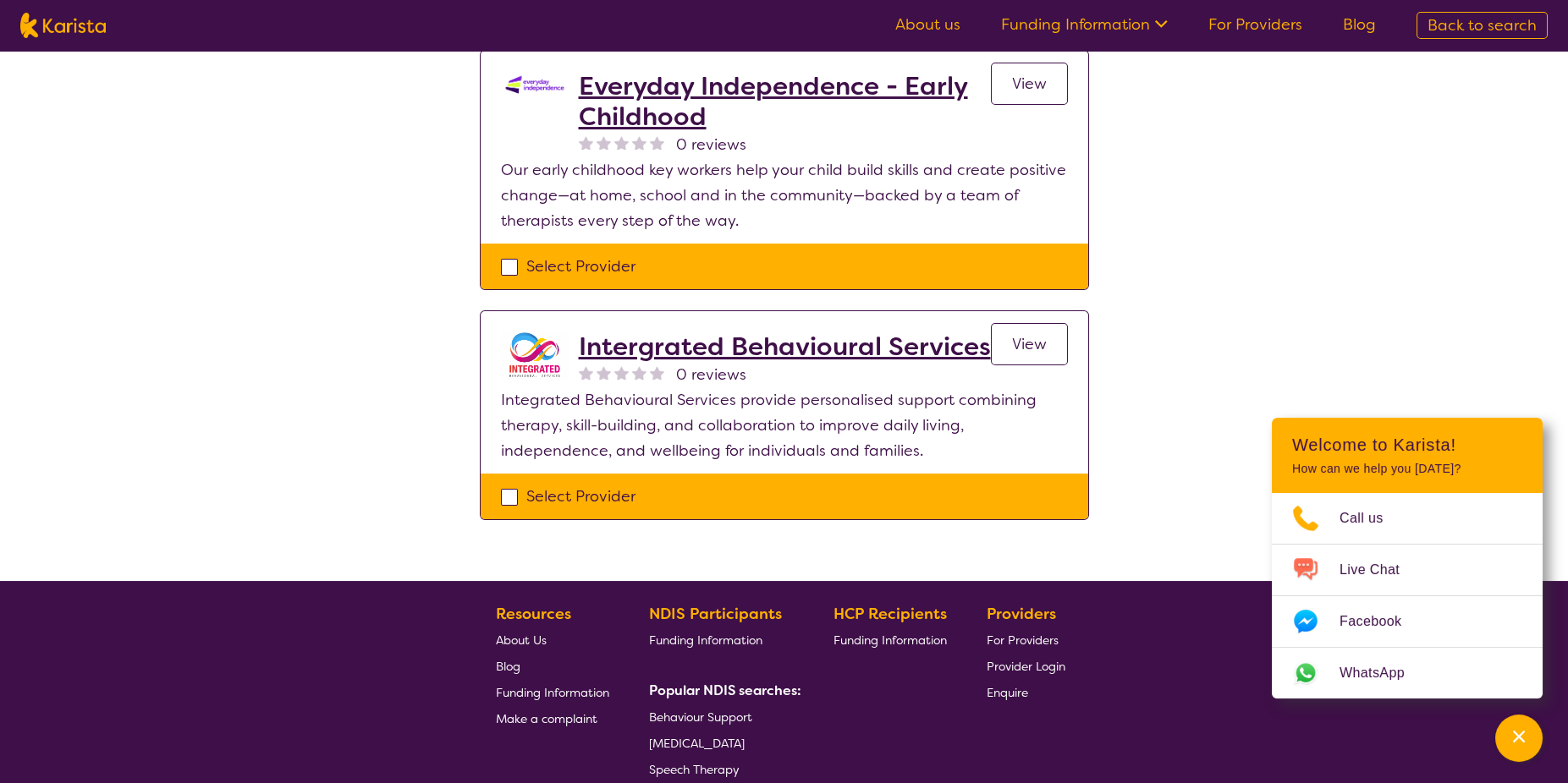
click at [811, 332] on h2 "Intergrated Behavioural Services" at bounding box center [785, 347] width 412 height 31
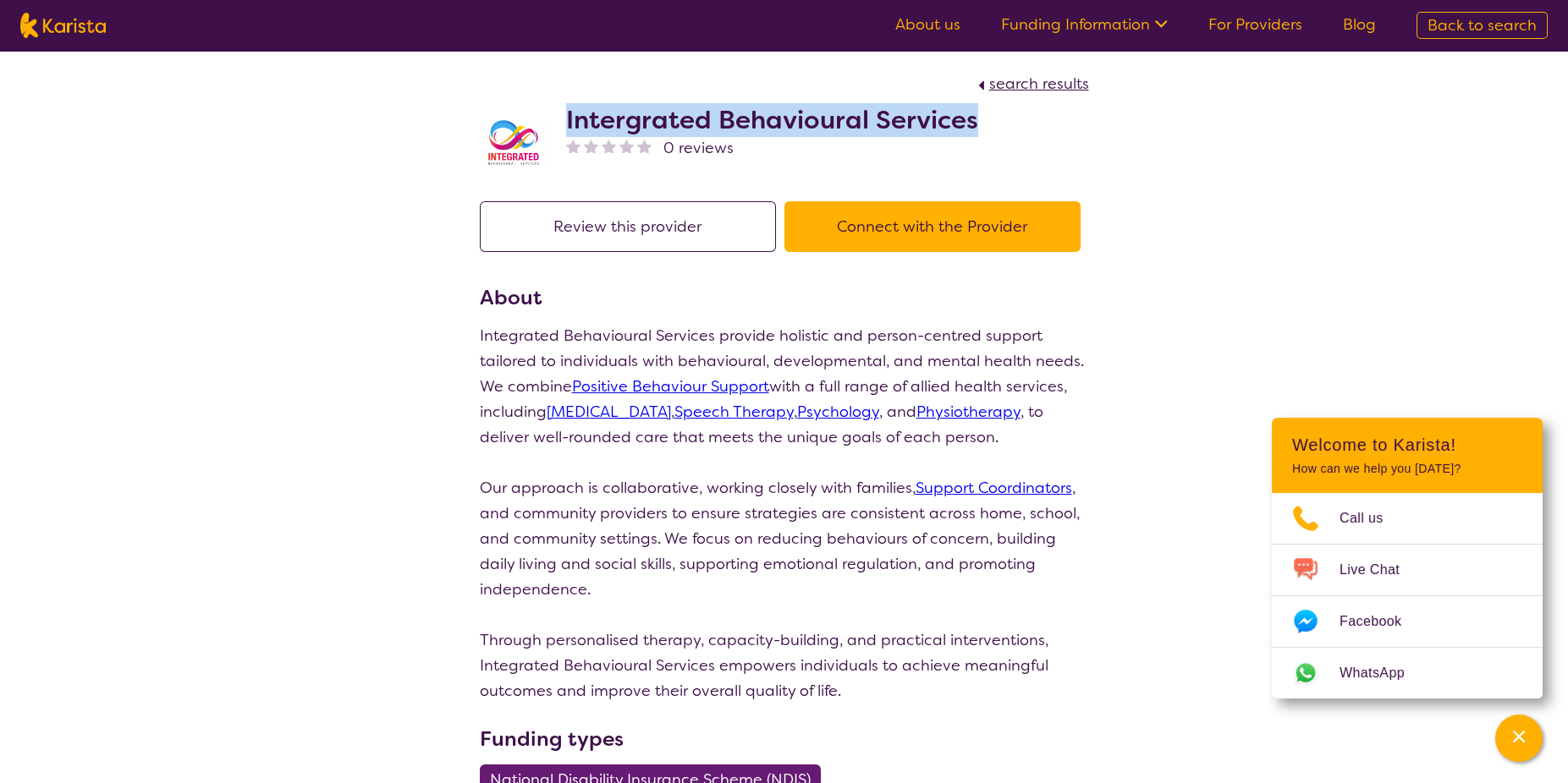
drag, startPoint x: 567, startPoint y: 117, endPoint x: 973, endPoint y: 127, distance: 406.1
click at [973, 127] on h2 "Intergrated Behavioural Services" at bounding box center [772, 120] width 412 height 31
drag, startPoint x: 973, startPoint y: 127, endPoint x: 938, endPoint y: 115, distance: 37.0
click at [1023, 85] on span "search results" at bounding box center [1039, 84] width 100 height 20
select select "by_score"
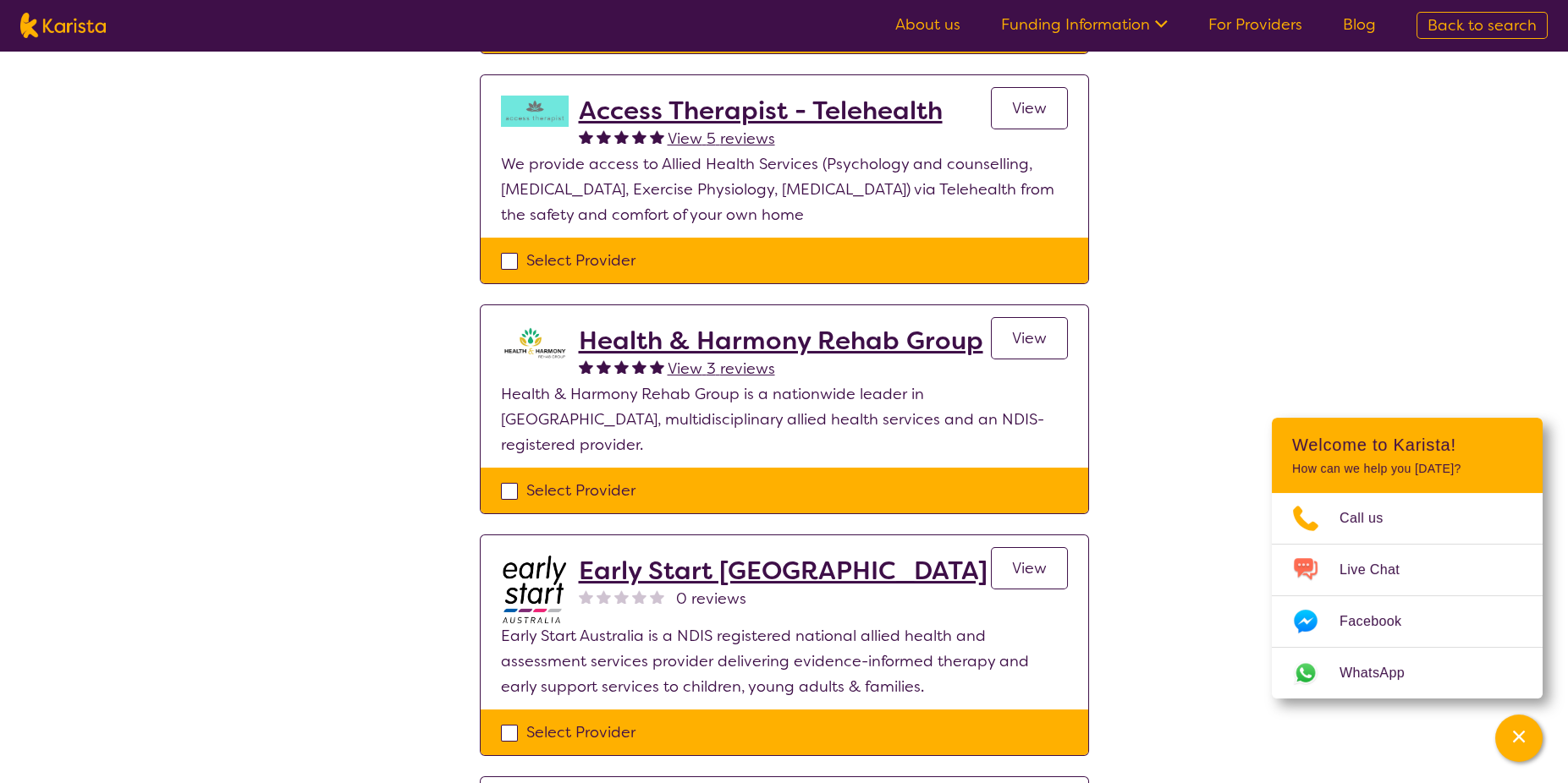
scroll to position [676, 0]
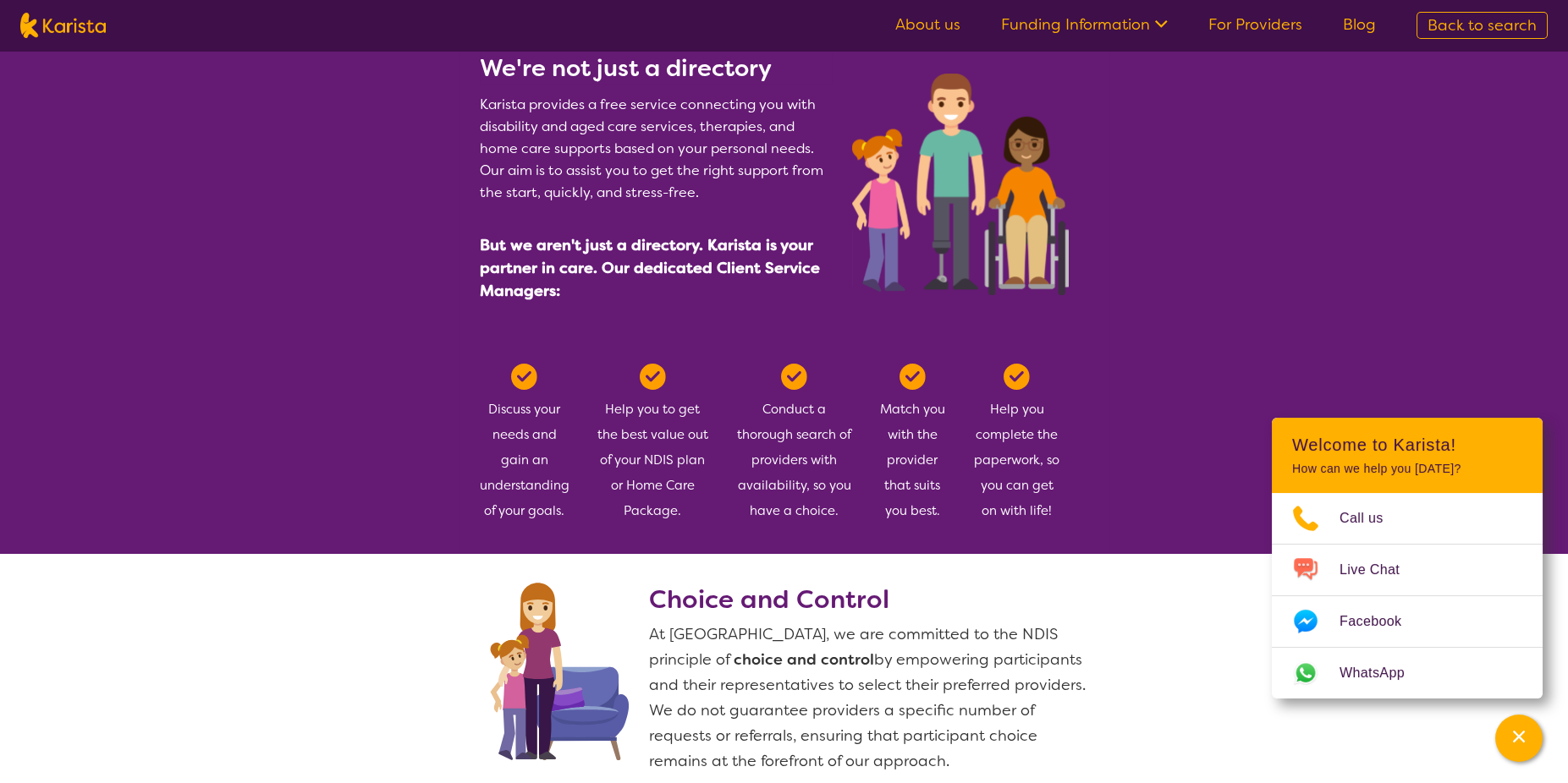
scroll to position [423, 0]
